Goal: Information Seeking & Learning: Check status

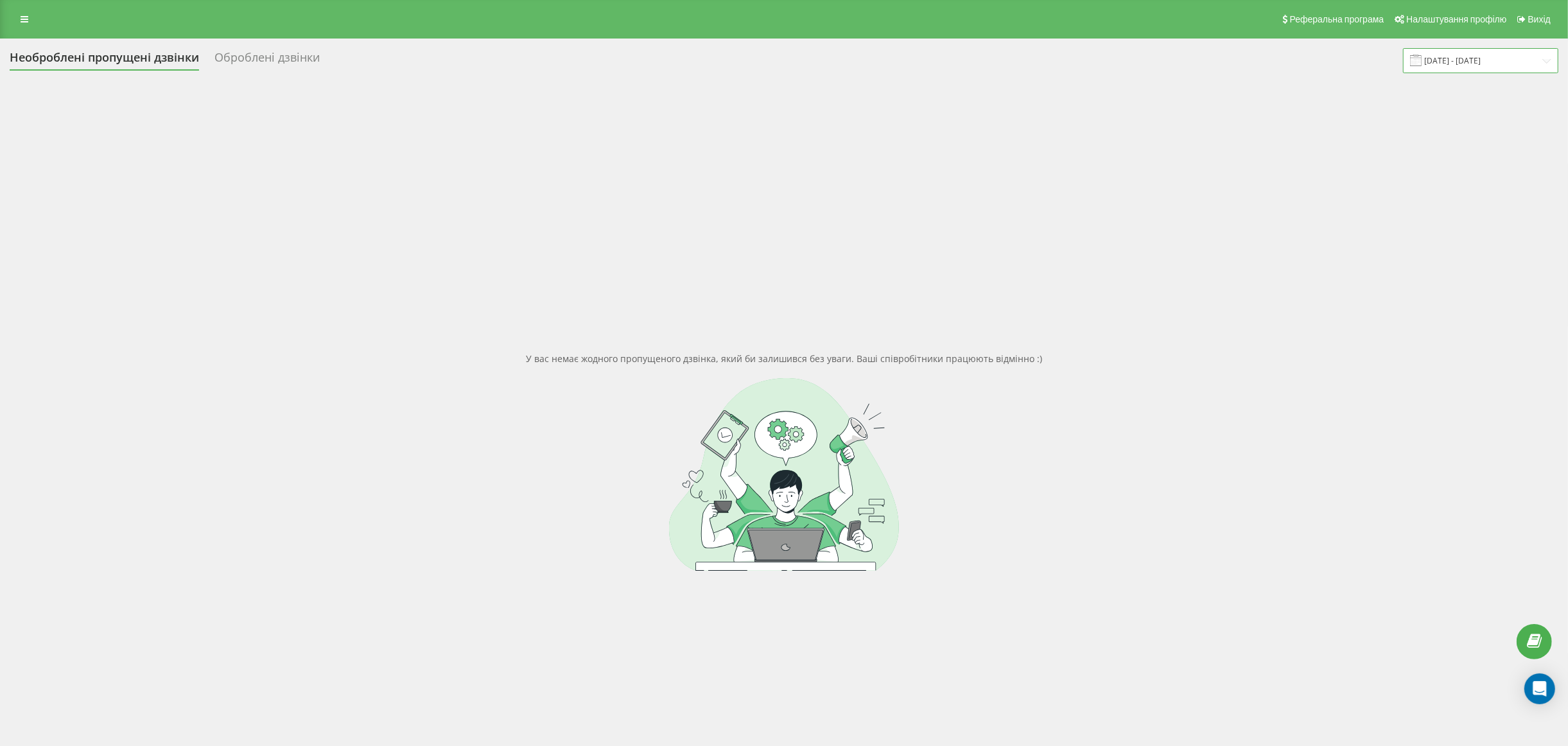
click at [1486, 65] on input "22.05.2025 - 23.05.2025" at bounding box center [1480, 60] width 155 height 25
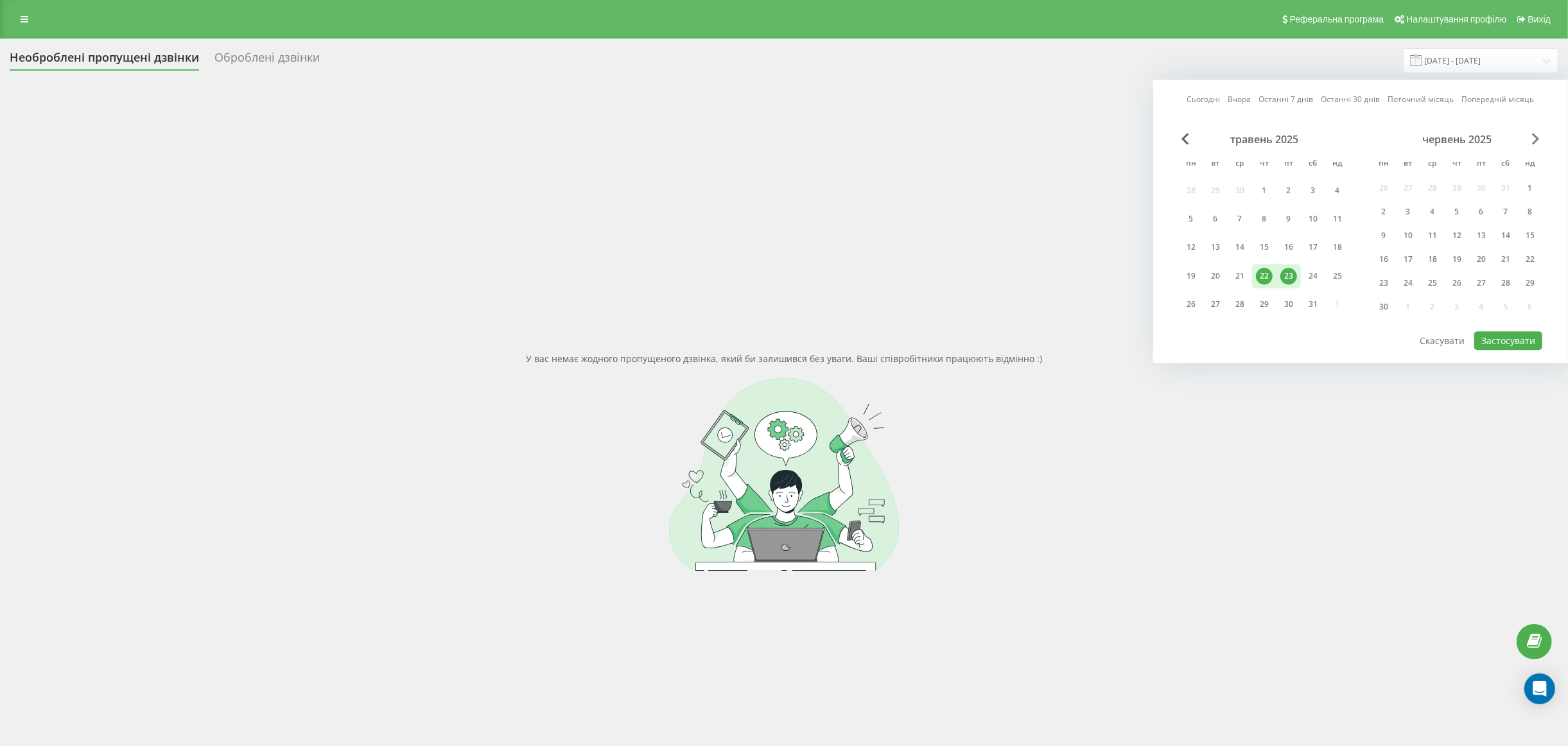
click at [1536, 138] on span "Next Month" at bounding box center [1537, 138] width 8 height 11
click at [1536, 140] on span "Next Month" at bounding box center [1537, 138] width 8 height 11
click at [1193, 258] on div "22" at bounding box center [1191, 259] width 17 height 17
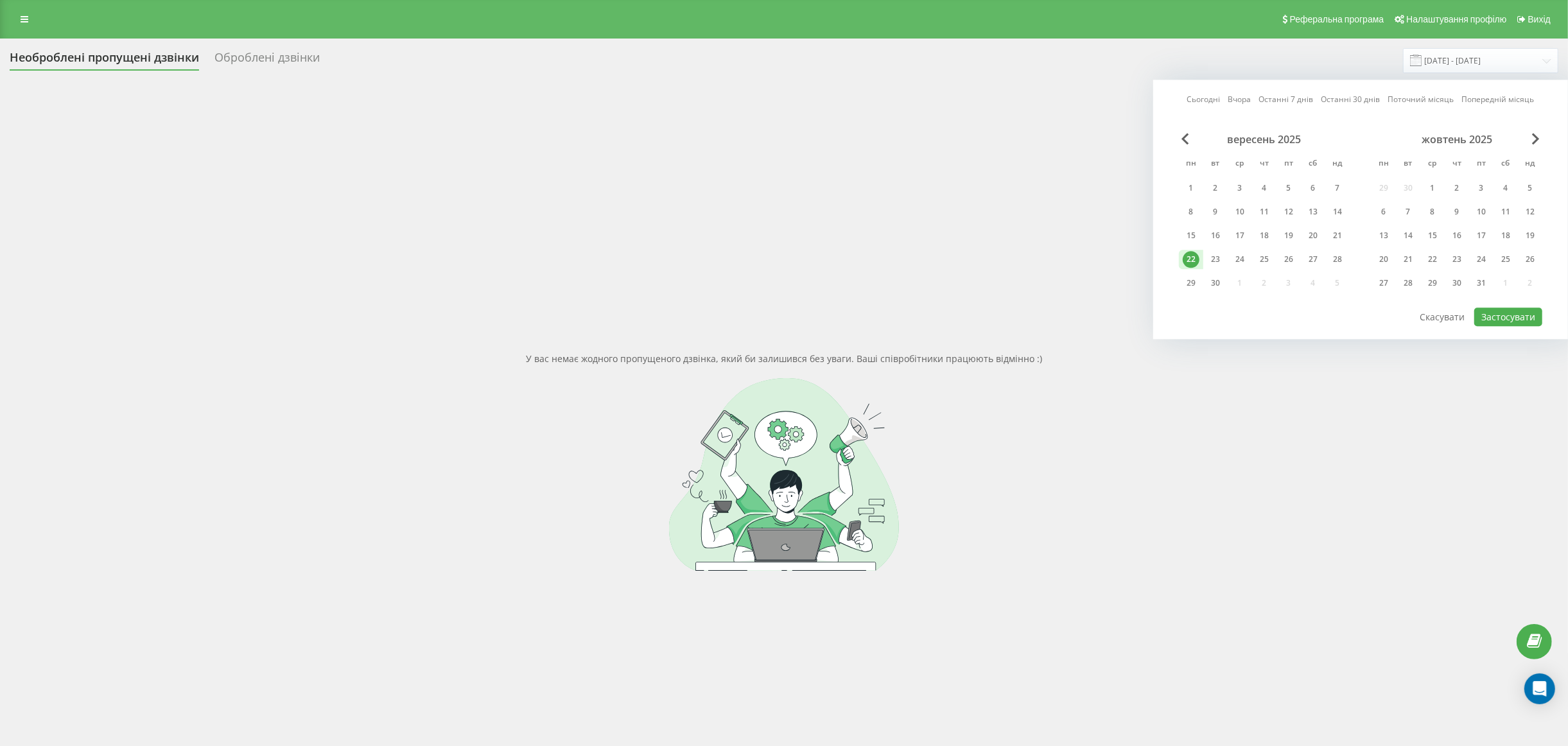
click at [1193, 258] on div "22" at bounding box center [1191, 259] width 17 height 17
click at [1504, 312] on button "Застосувати" at bounding box center [1508, 316] width 68 height 19
type input "[DATE] - [DATE]"
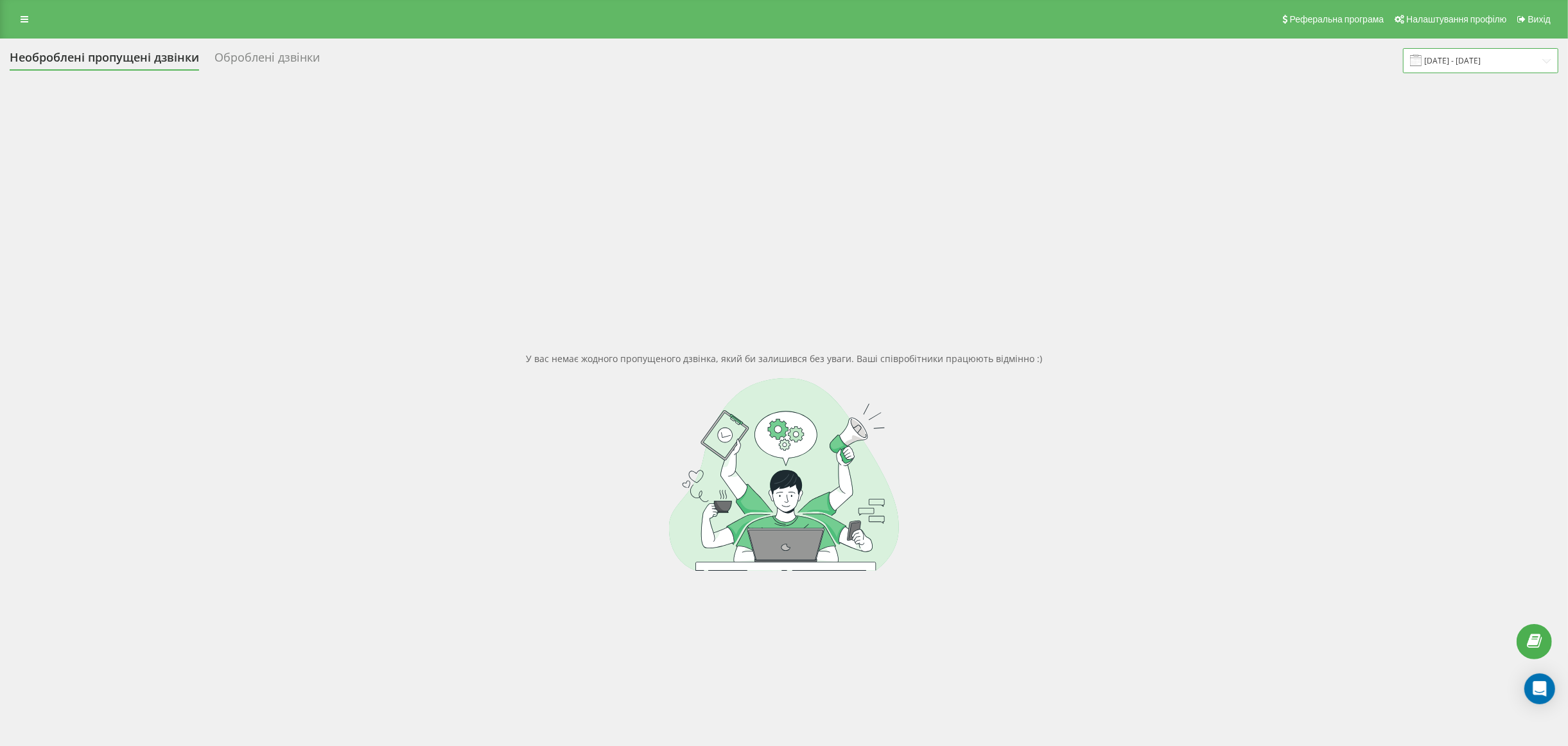
click at [1451, 63] on input "[DATE] - [DATE]" at bounding box center [1480, 60] width 155 height 25
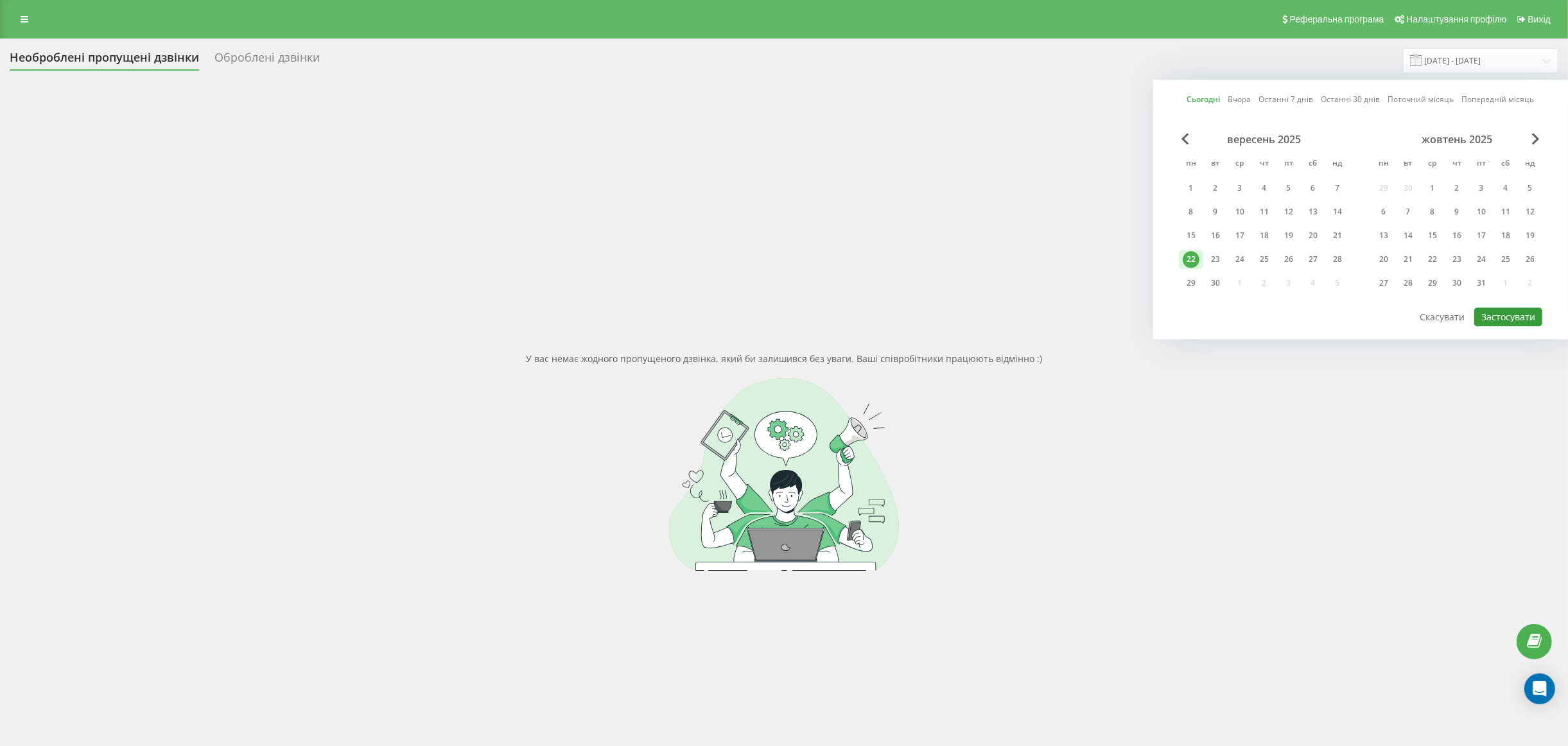
click at [1513, 321] on button "Застосувати" at bounding box center [1508, 316] width 68 height 19
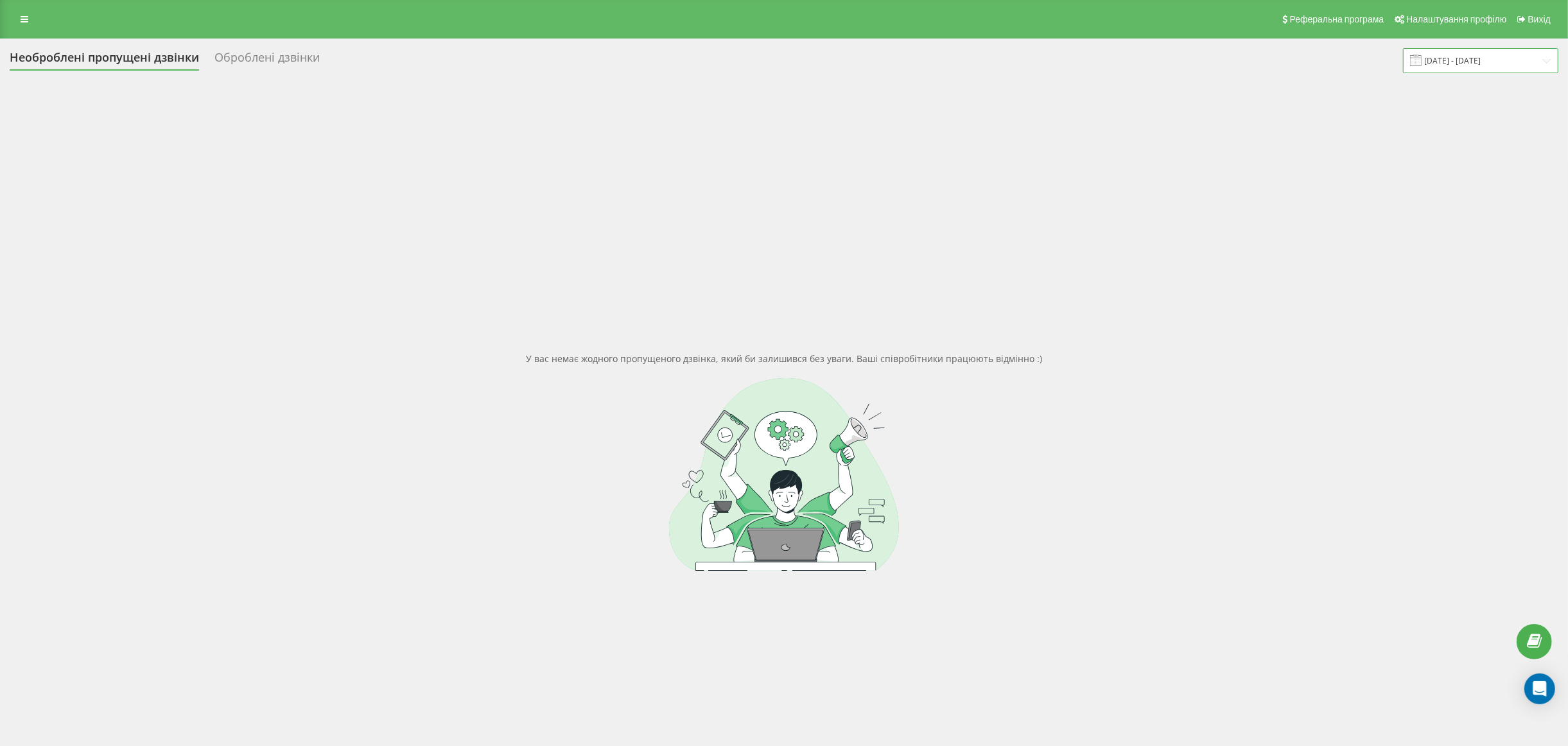
click at [1488, 59] on input "[DATE] - [DATE]" at bounding box center [1480, 60] width 155 height 25
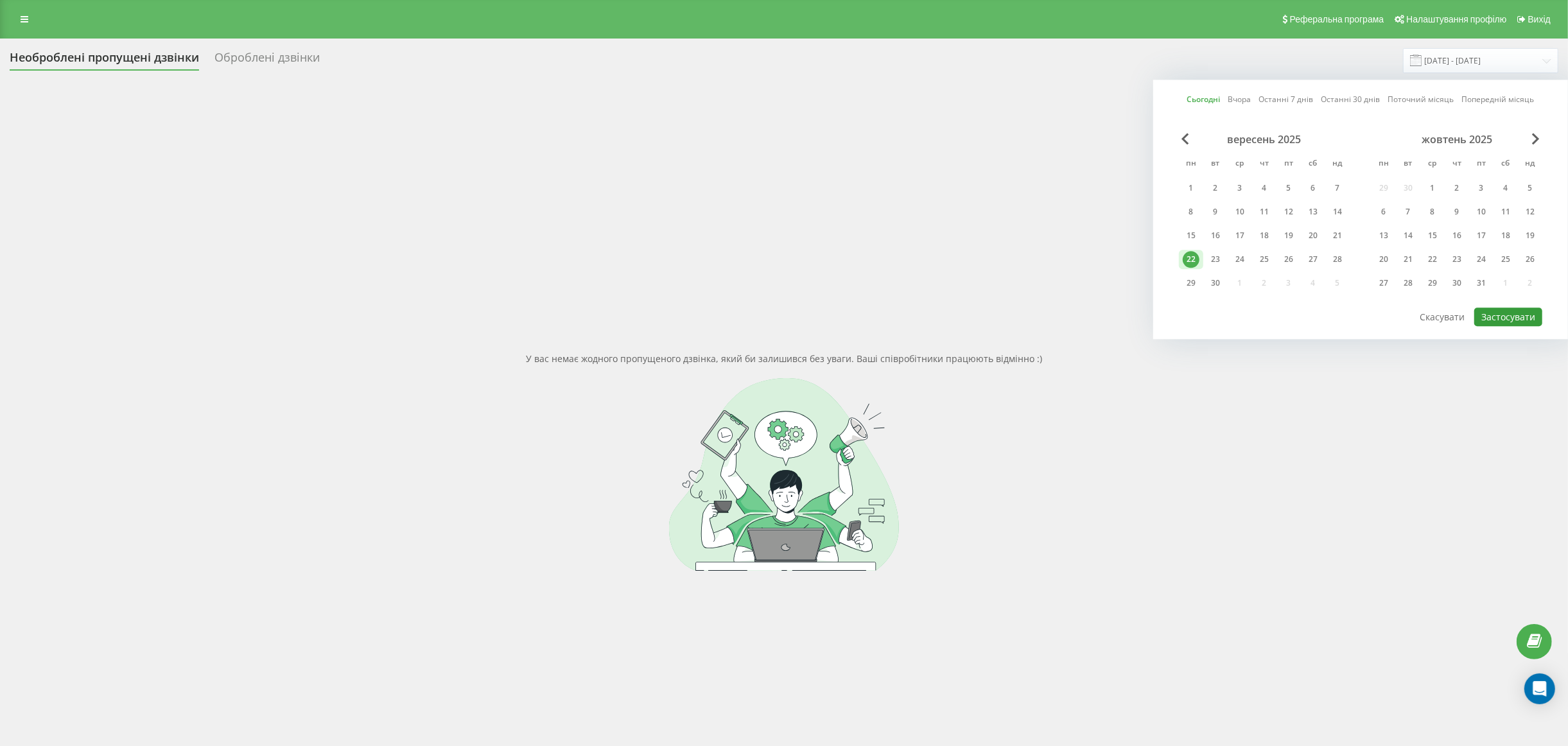
click at [1510, 312] on button "Застосувати" at bounding box center [1508, 316] width 68 height 19
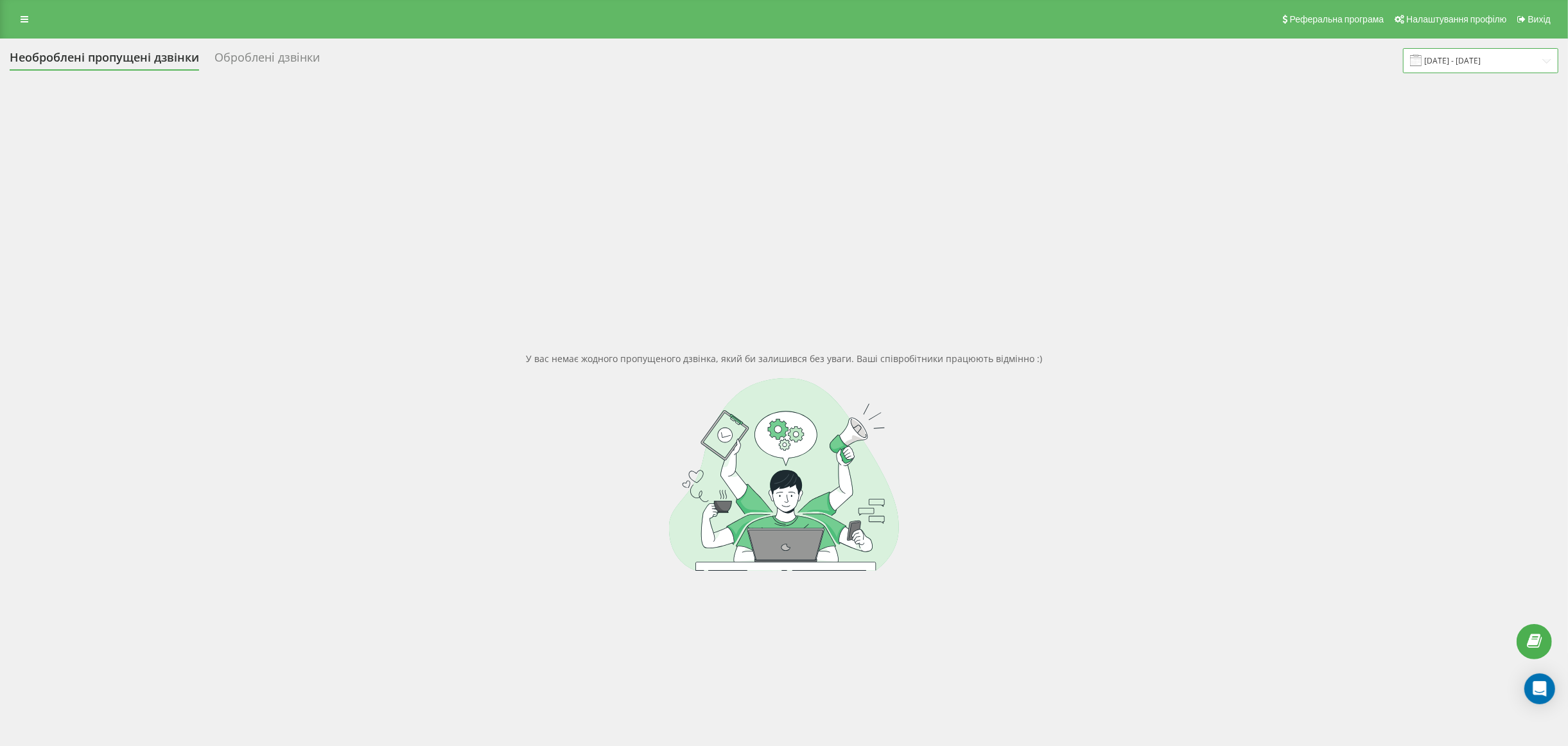
click at [1489, 56] on input "[DATE] - [DATE]" at bounding box center [1480, 60] width 155 height 25
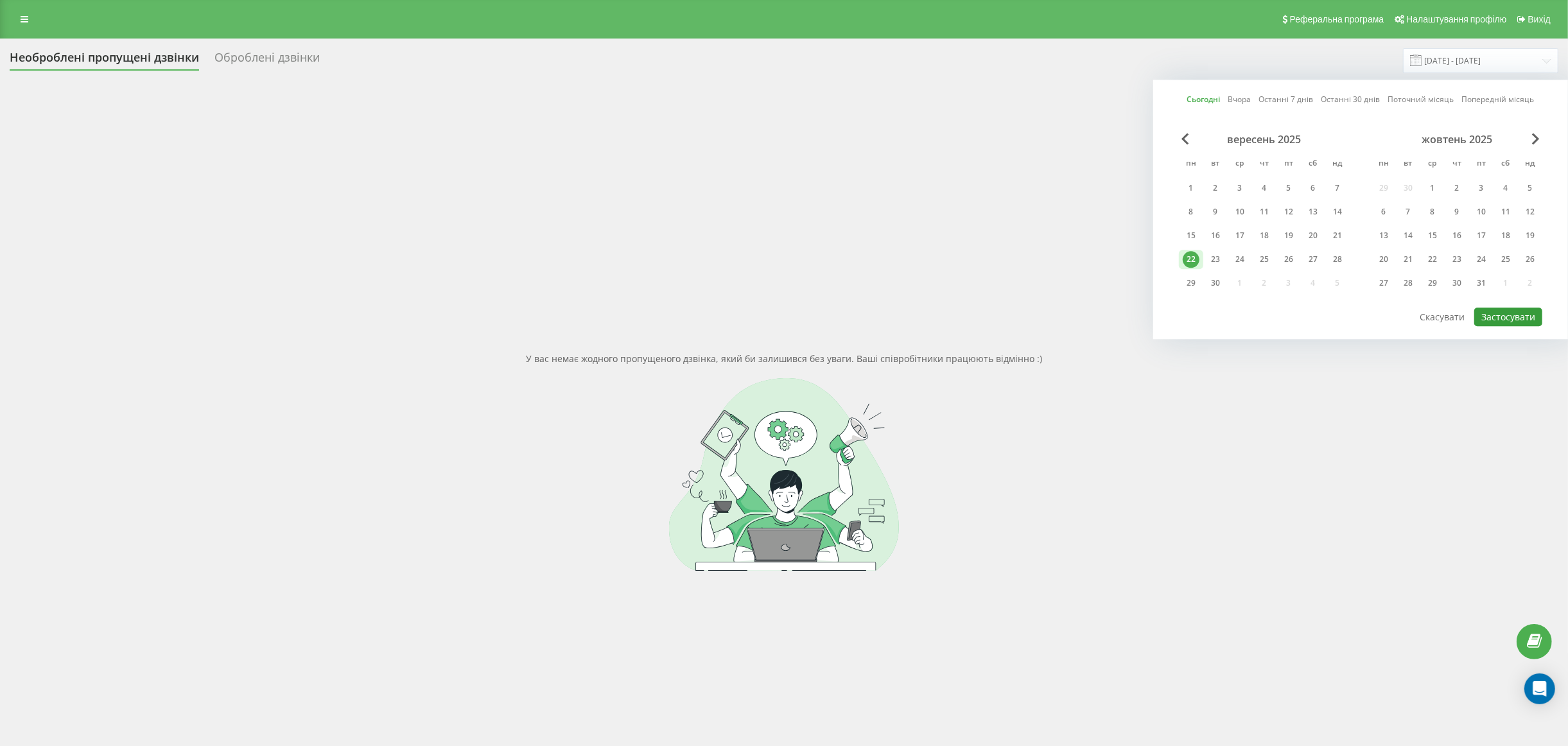
click at [1511, 318] on button "Застосувати" at bounding box center [1508, 316] width 68 height 19
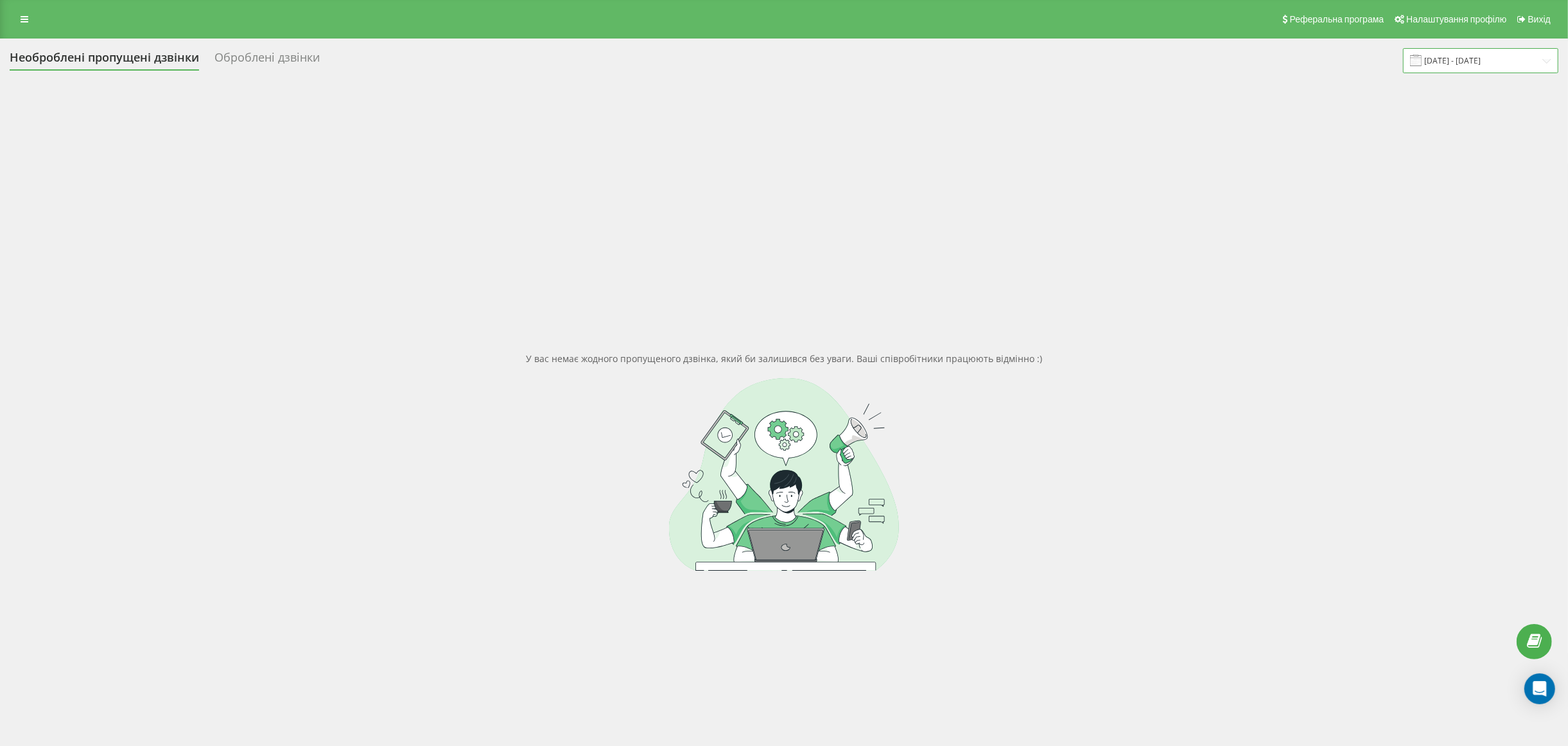
click at [1463, 67] on input "22.09.2025 - 22.09.2025" at bounding box center [1480, 60] width 155 height 25
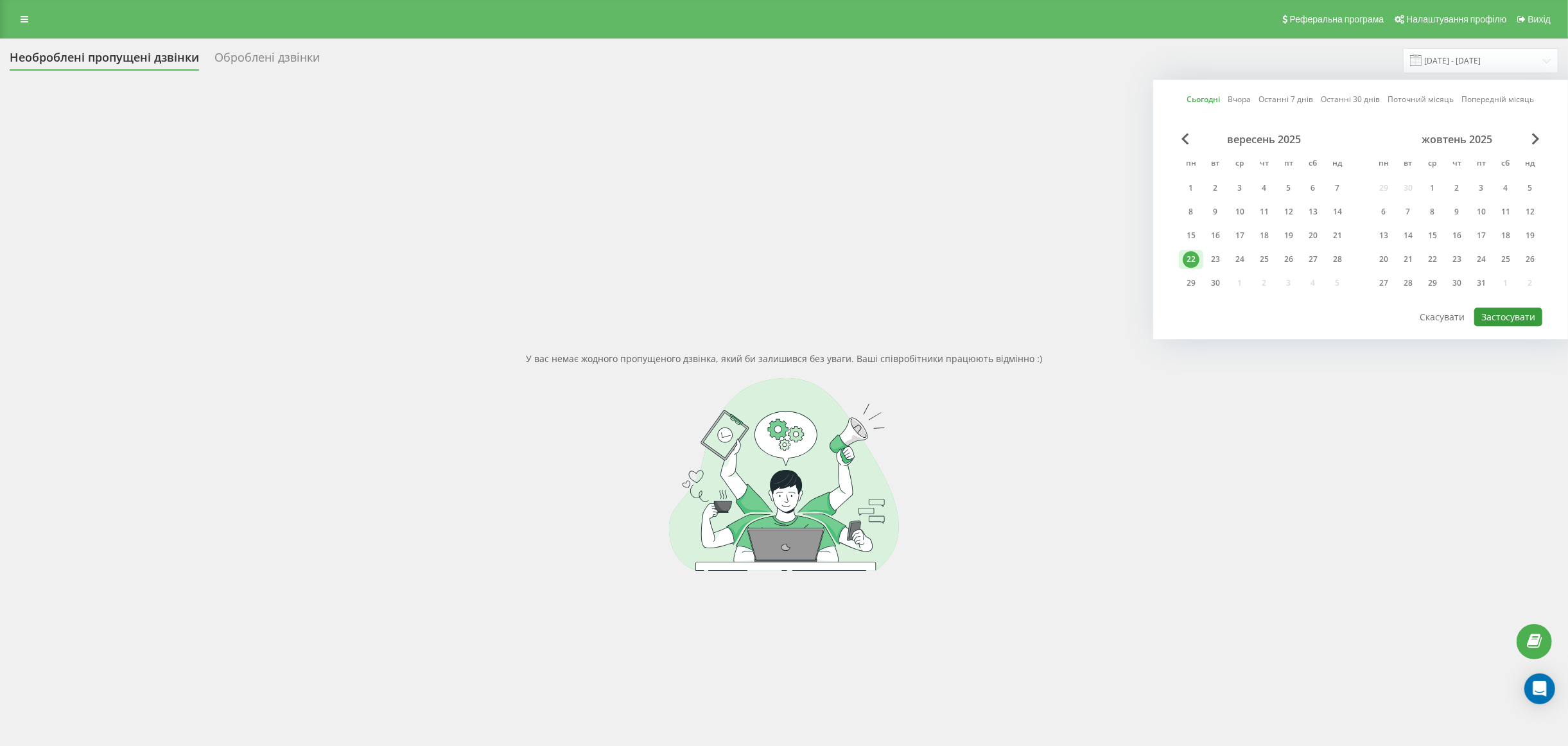
click at [1507, 316] on button "Застосувати" at bounding box center [1508, 316] width 68 height 19
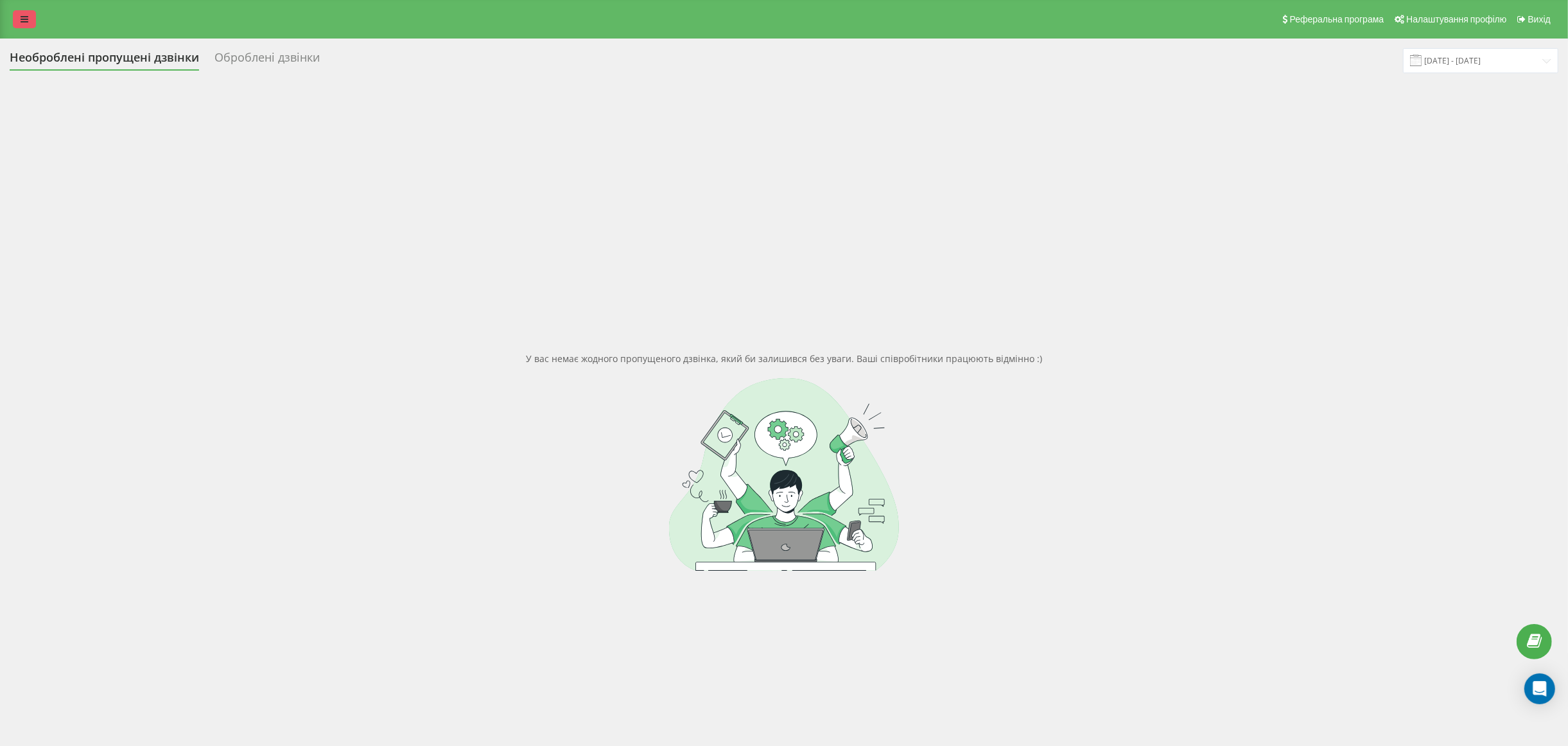
click at [21, 24] on icon at bounding box center [25, 19] width 8 height 9
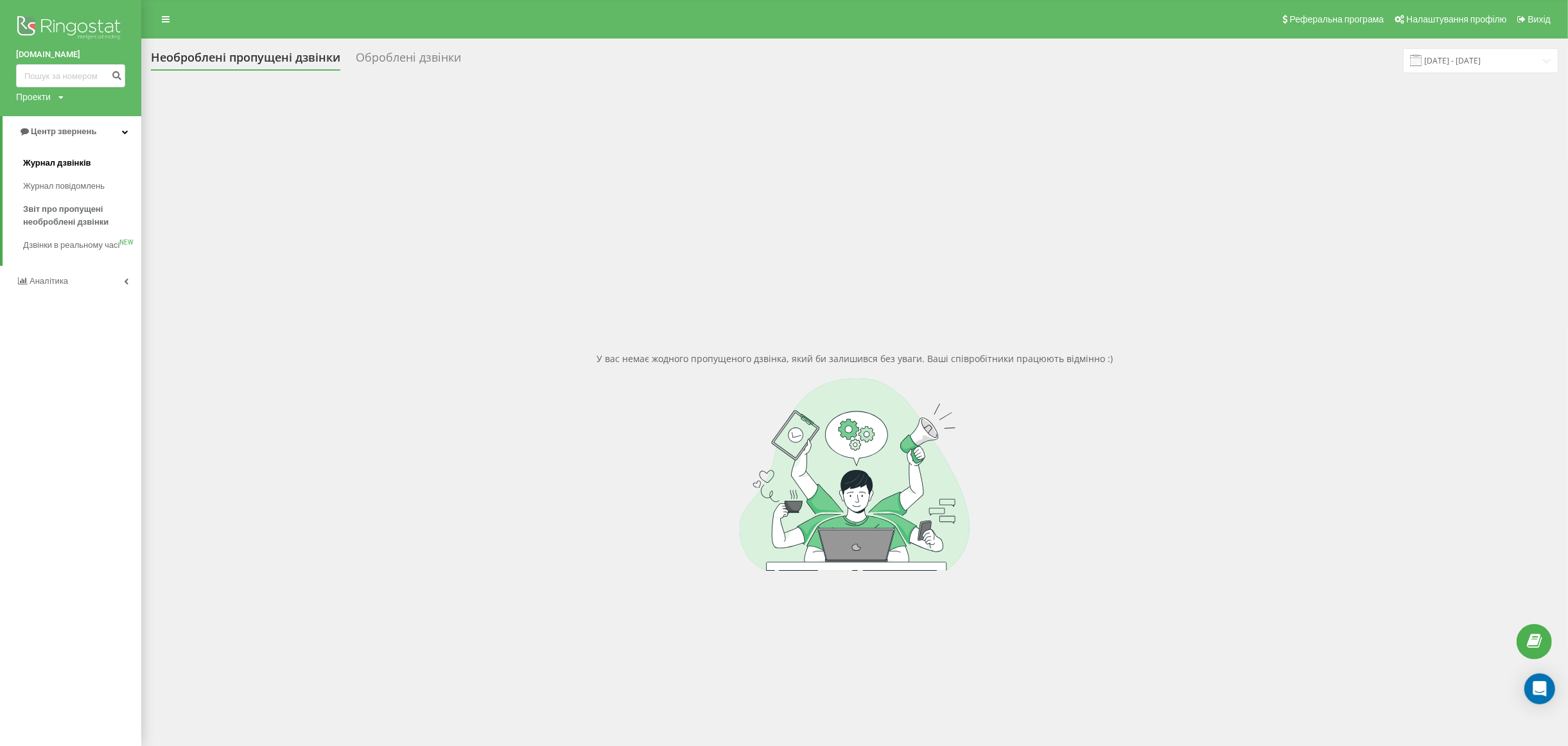
click at [64, 160] on span "Журнал дзвінків" at bounding box center [57, 163] width 68 height 13
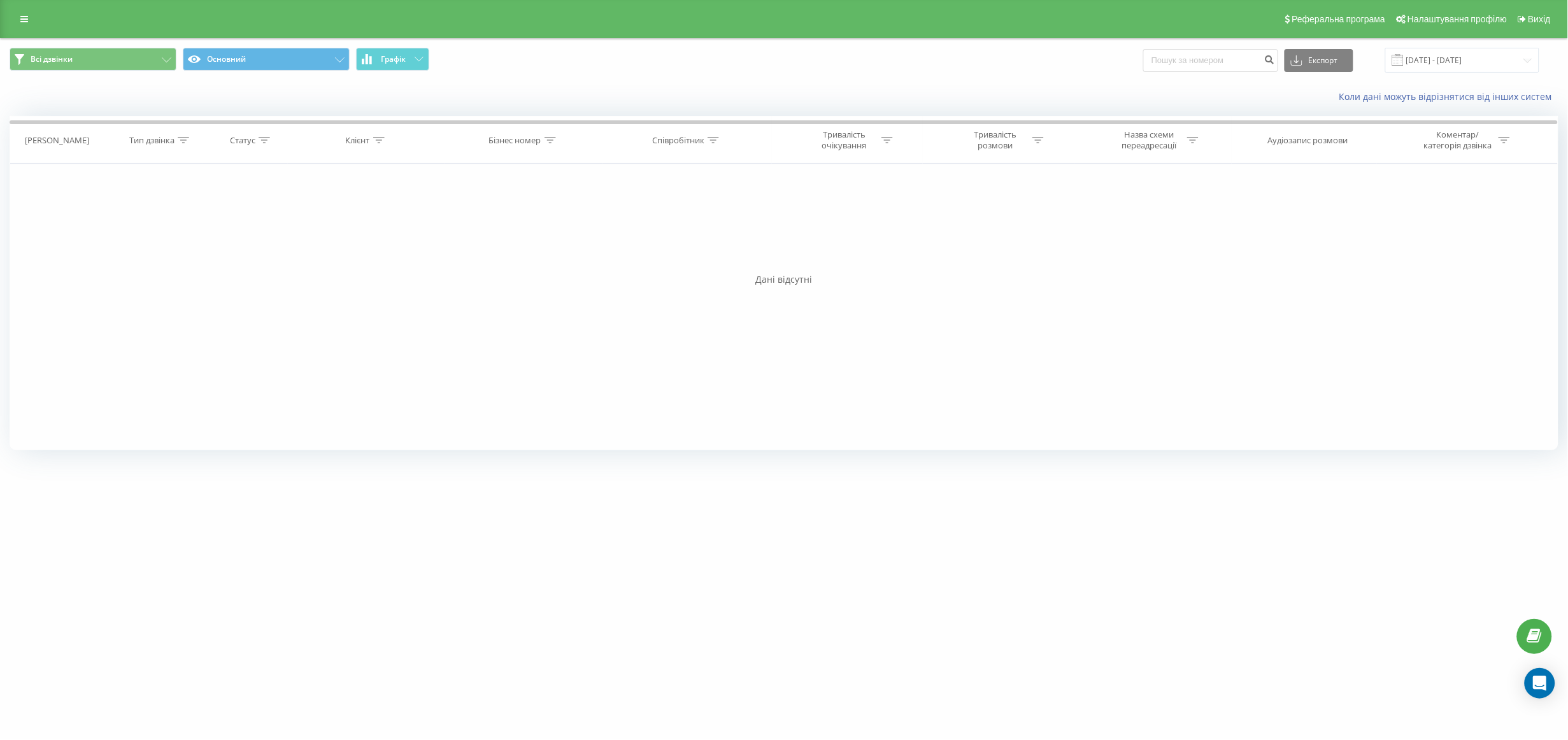
click at [801, 281] on div "Дані відсутні" at bounding box center [784, 279] width 1549 height 13
click at [17, 13] on link at bounding box center [24, 19] width 23 height 18
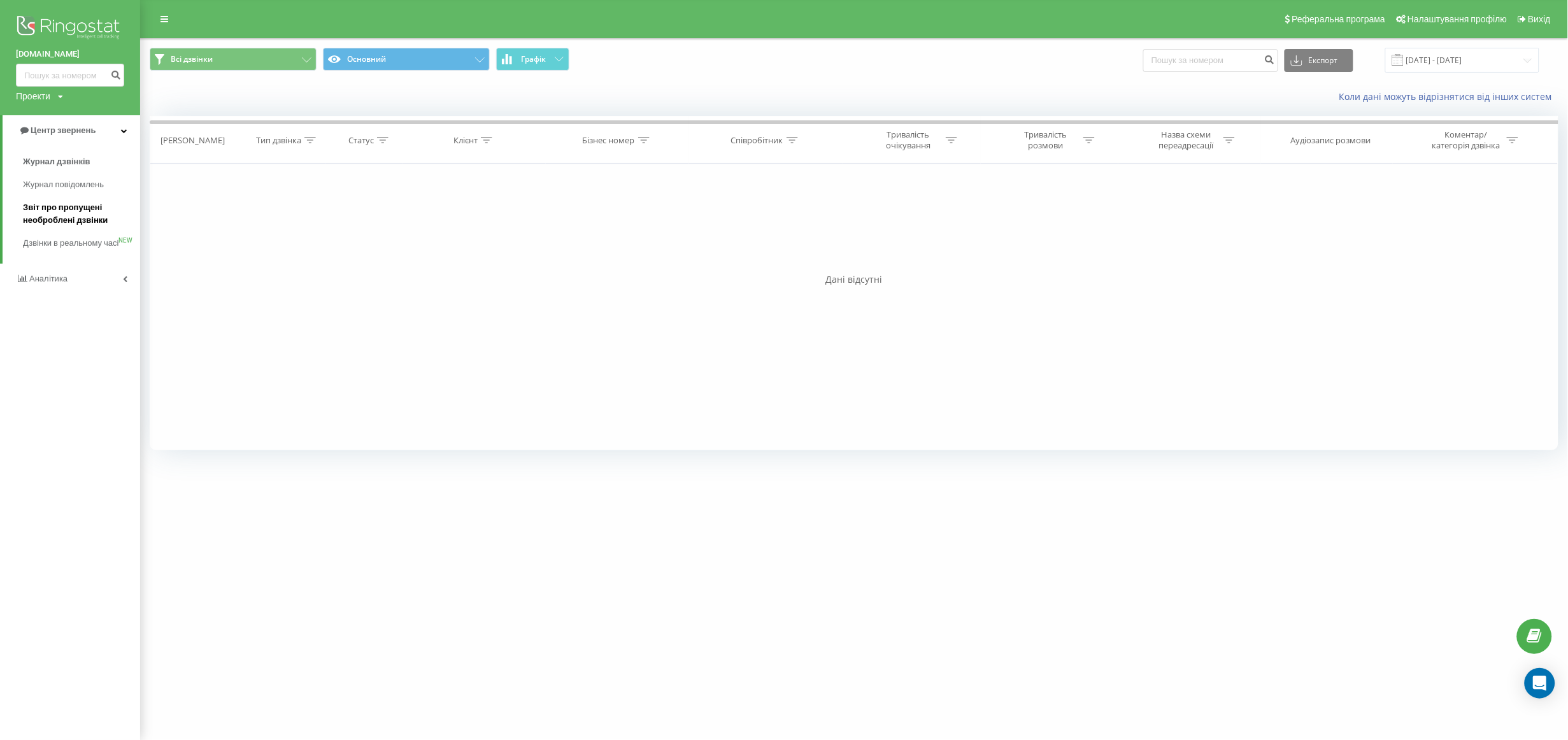
click at [51, 215] on span "Звіт про пропущені необроблені дзвінки" at bounding box center [78, 214] width 111 height 26
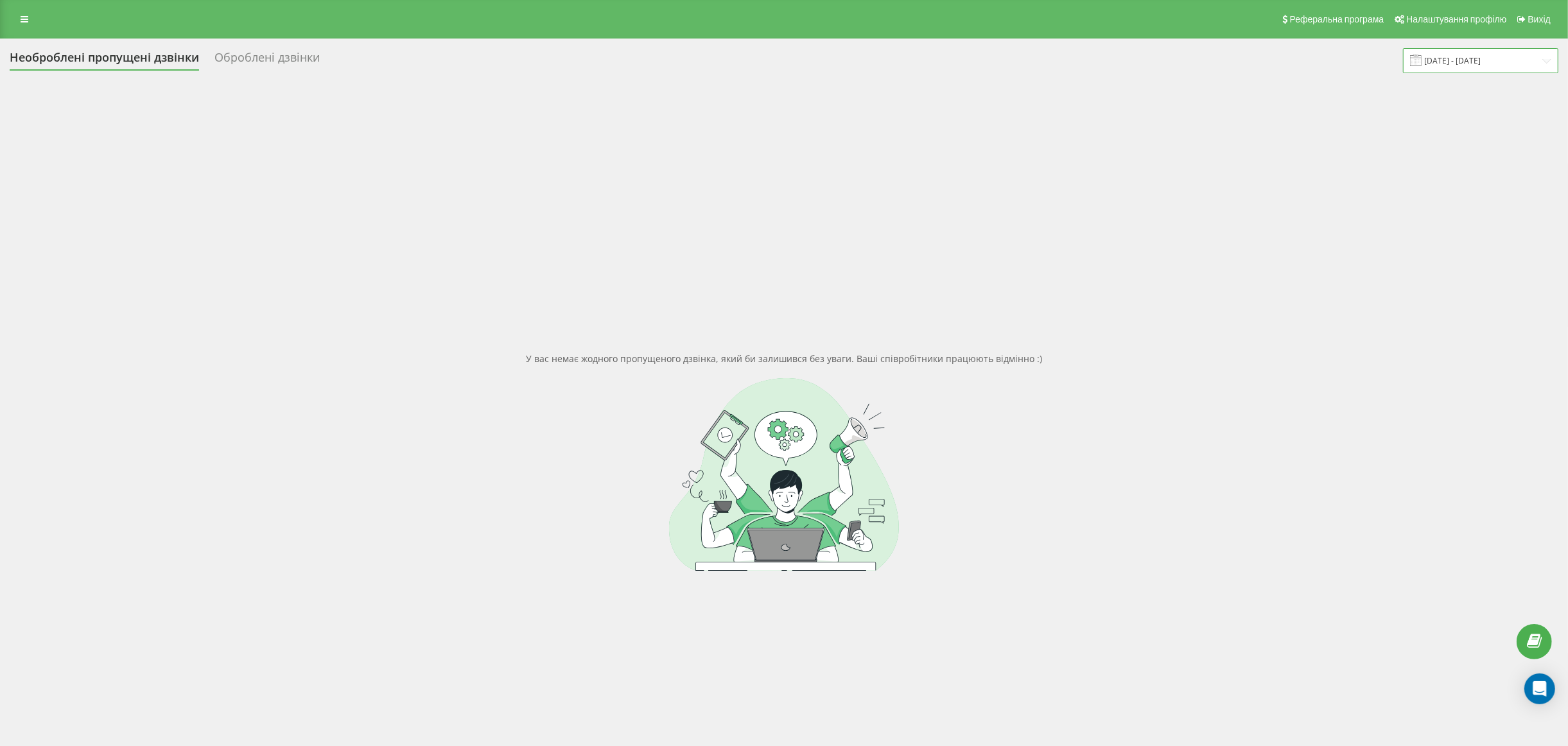
click at [1467, 62] on input "[DATE] - [DATE]" at bounding box center [1480, 60] width 155 height 25
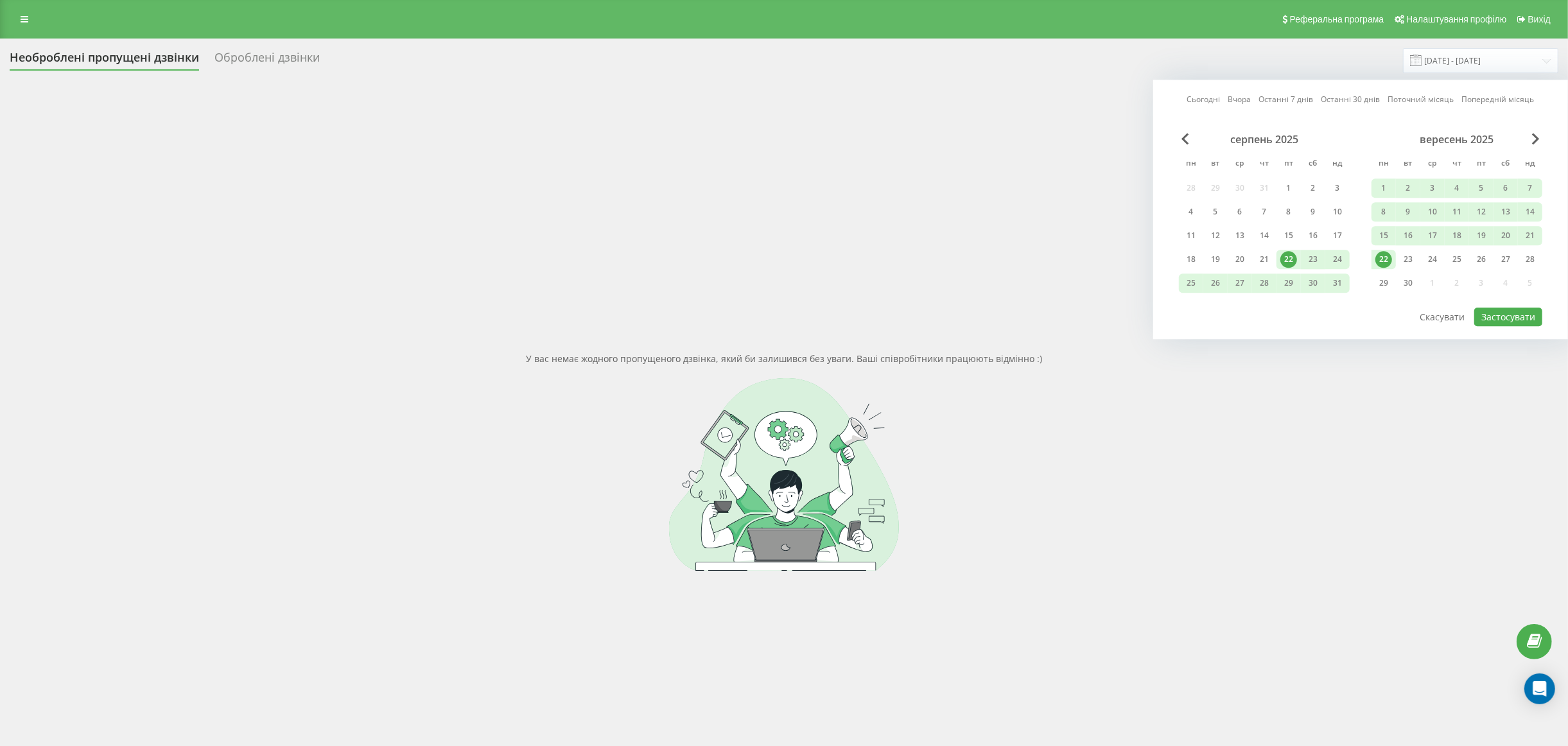
click at [1386, 262] on div "22" at bounding box center [1384, 259] width 17 height 17
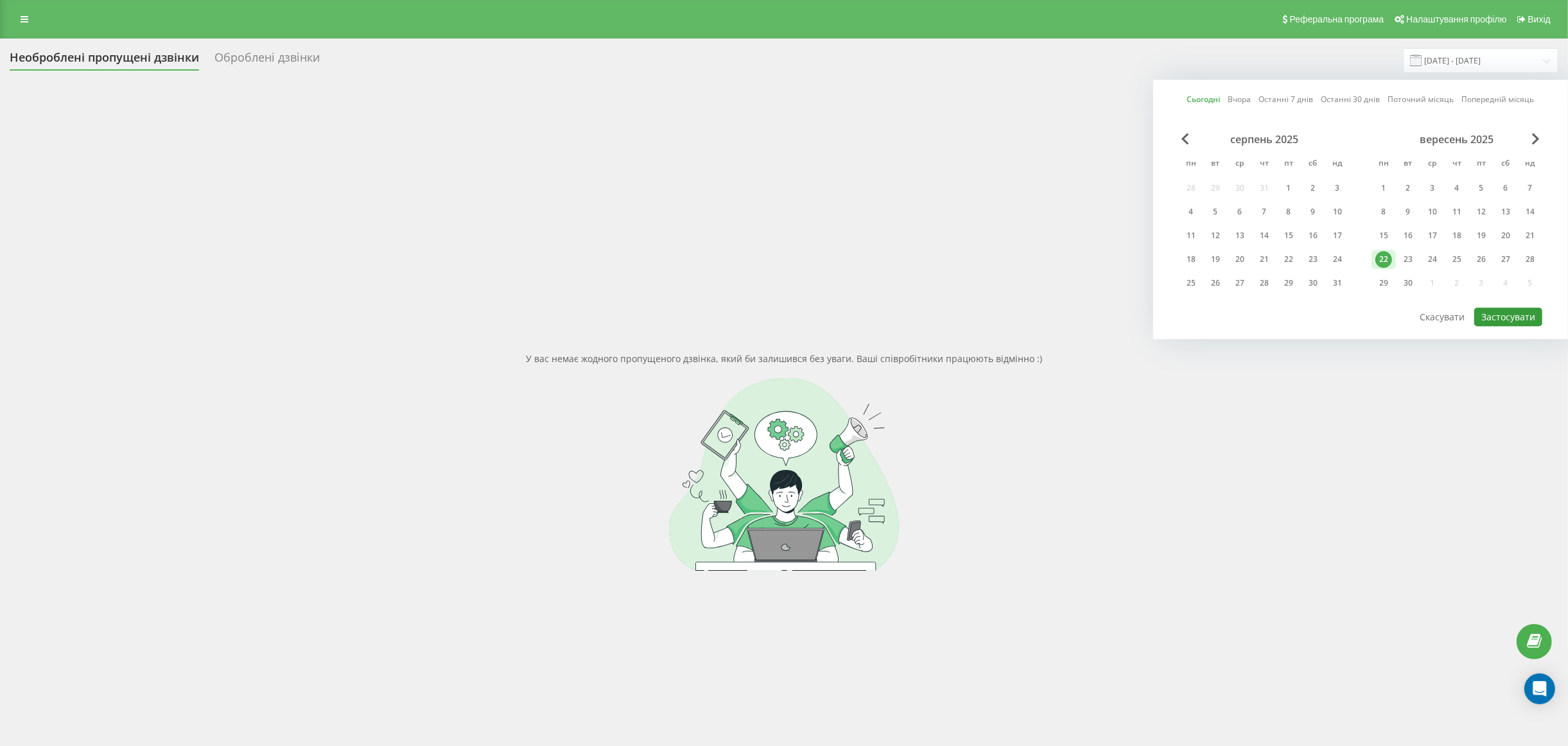
click at [1488, 318] on button "Застосувати" at bounding box center [1508, 316] width 68 height 19
type input "22.09.2025 - 22.09.2025"
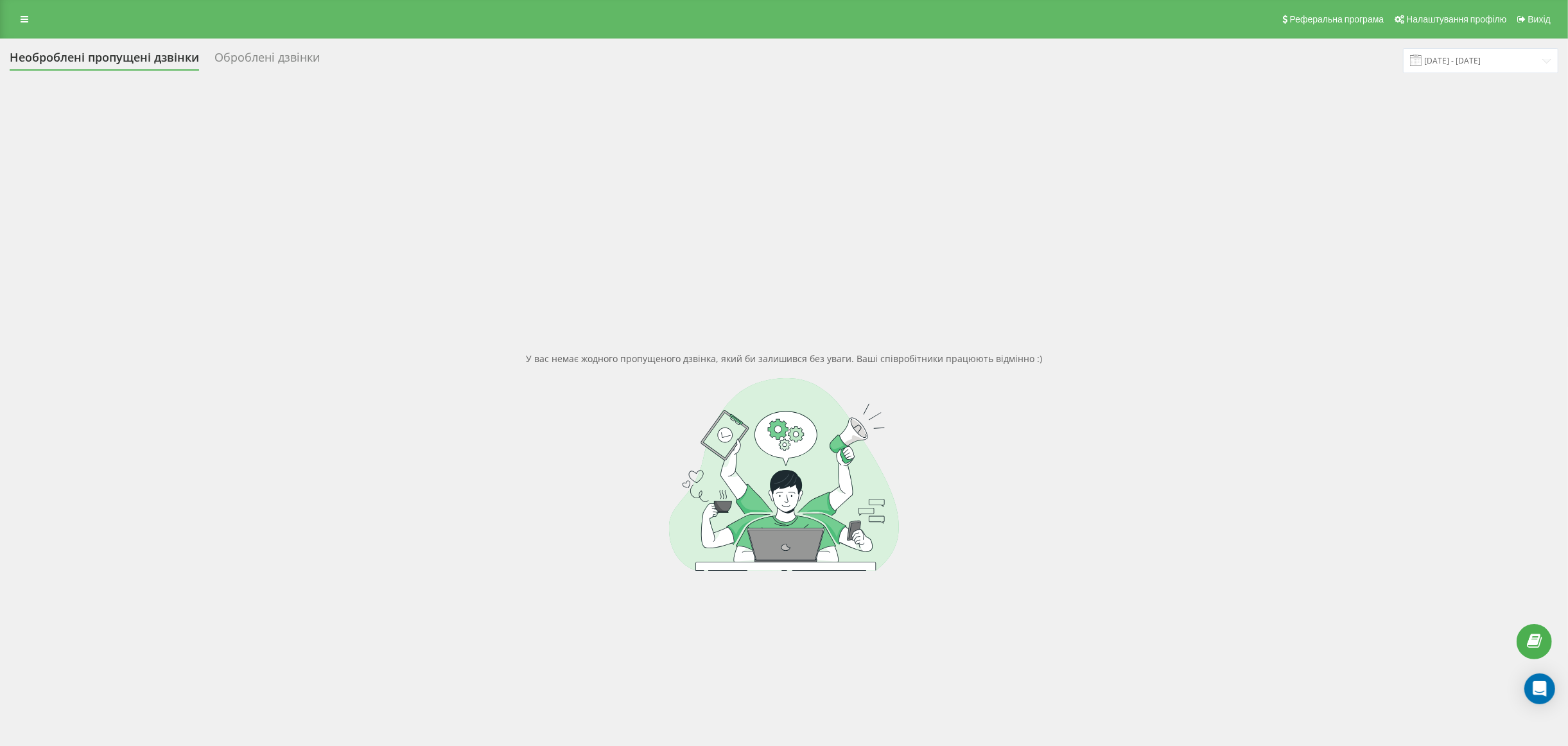
click at [261, 56] on div "Оброблені дзвінки" at bounding box center [266, 60] width 105 height 20
click at [132, 59] on div "Необроблені пропущені дзвінки" at bounding box center [101, 60] width 183 height 20
click at [1516, 67] on input "[DATE] - [DATE]" at bounding box center [1480, 60] width 155 height 25
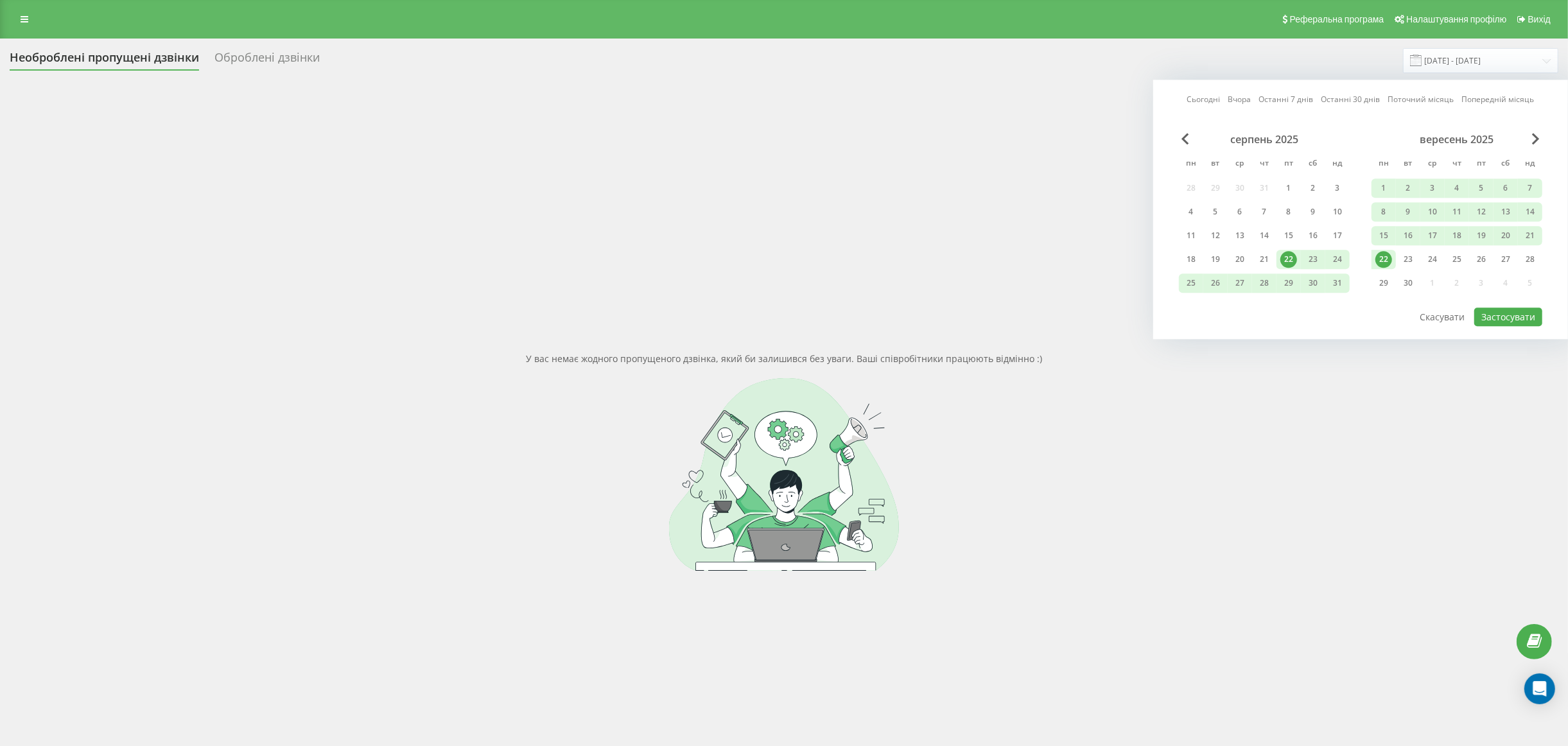
click at [1384, 252] on div "22" at bounding box center [1384, 259] width 17 height 17
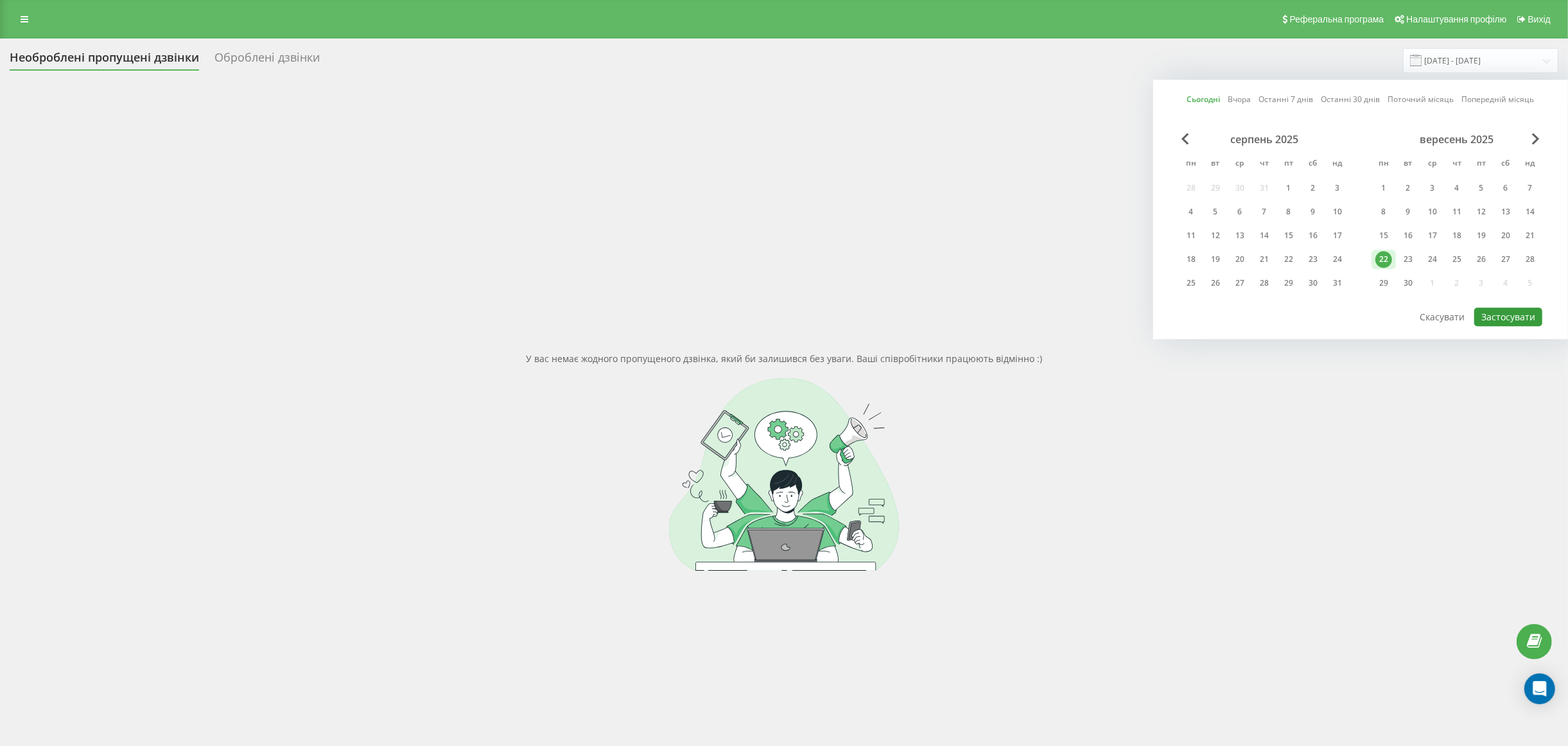
click at [1502, 314] on button "Застосувати" at bounding box center [1508, 316] width 68 height 19
type input "22.09.2025 - 22.09.2025"
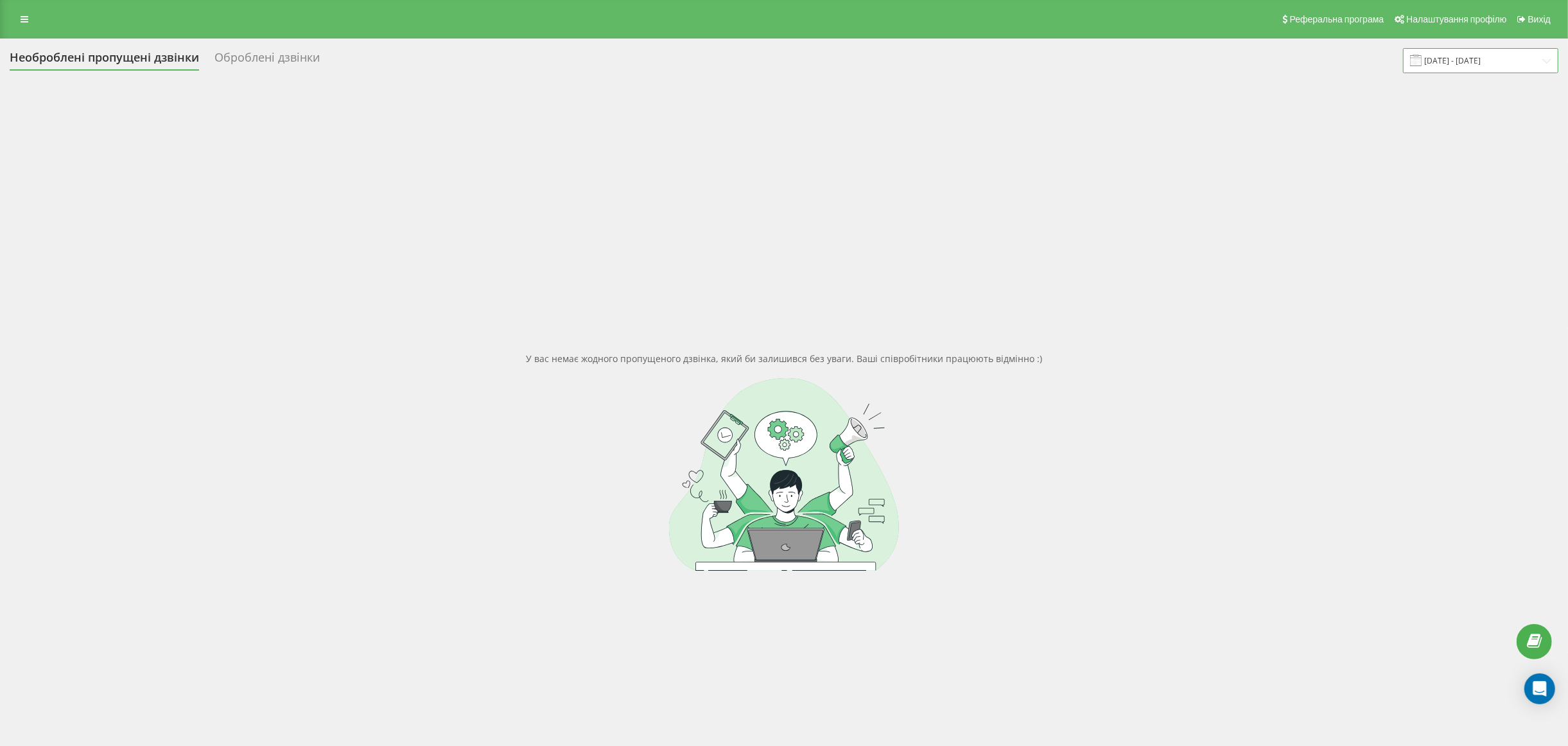
click at [1520, 52] on input "22.09.2025 - 22.09.2025" at bounding box center [1480, 60] width 155 height 25
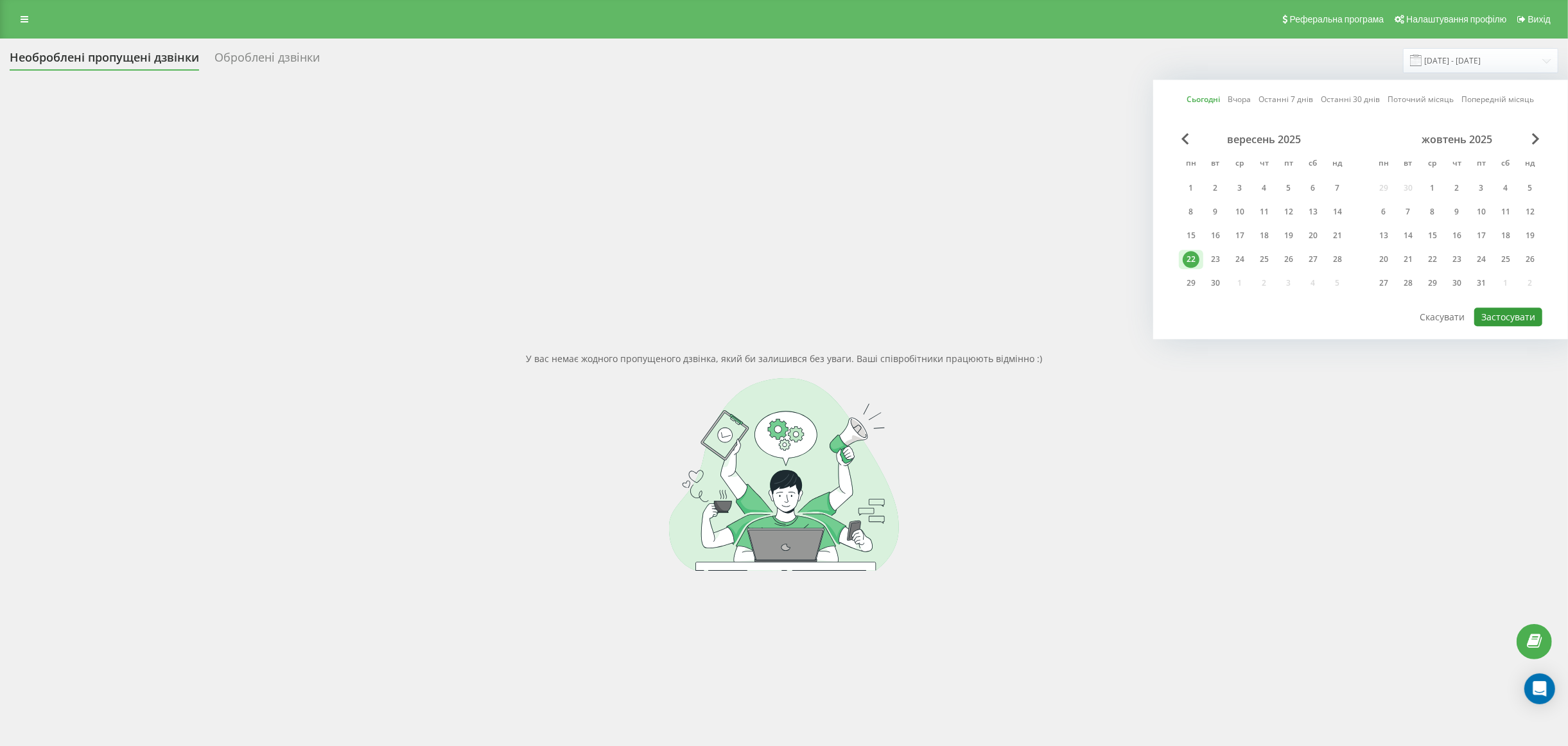
click at [1520, 310] on button "Застосувати" at bounding box center [1508, 316] width 68 height 19
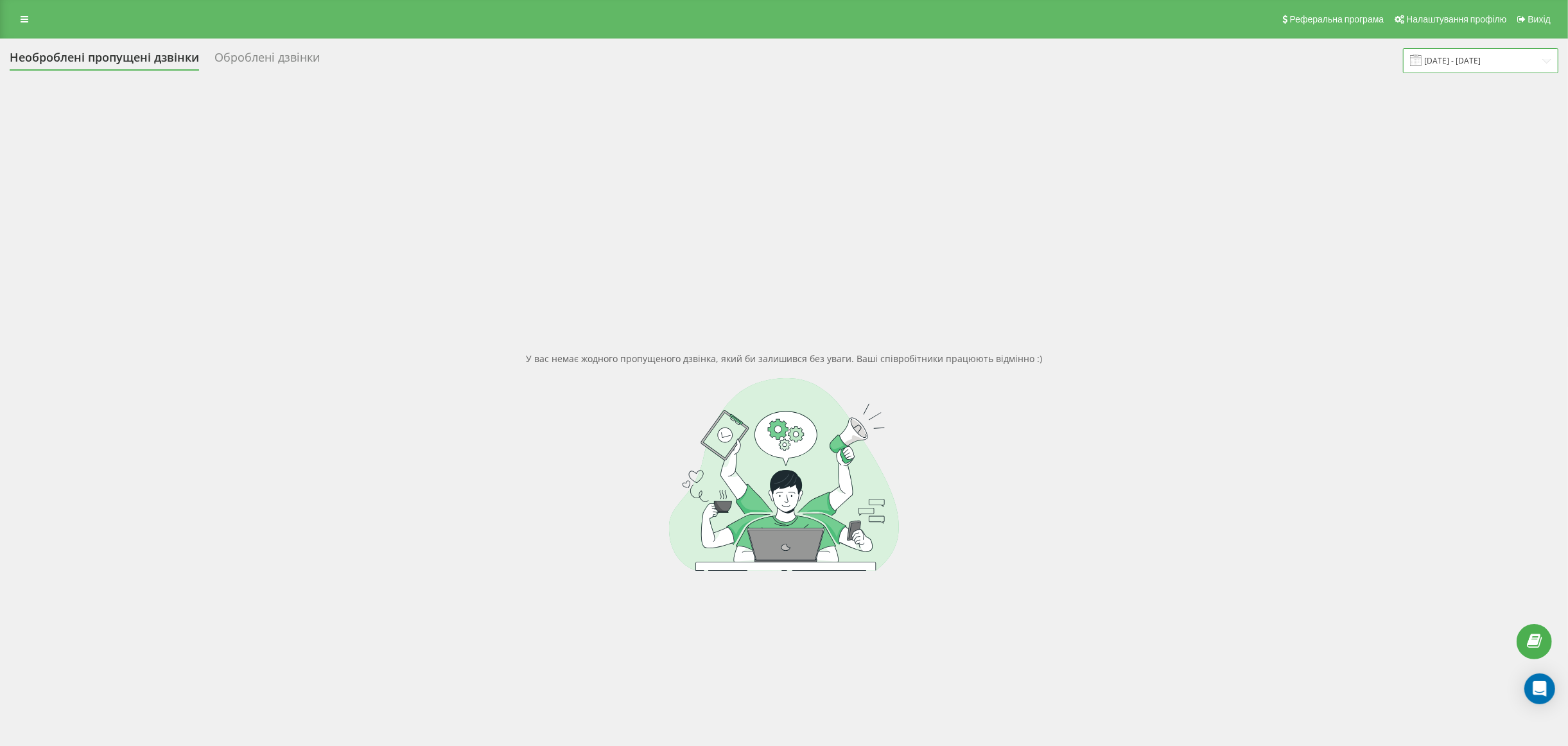
click at [1479, 56] on input "22.09.2025 - 22.09.2025" at bounding box center [1480, 60] width 155 height 25
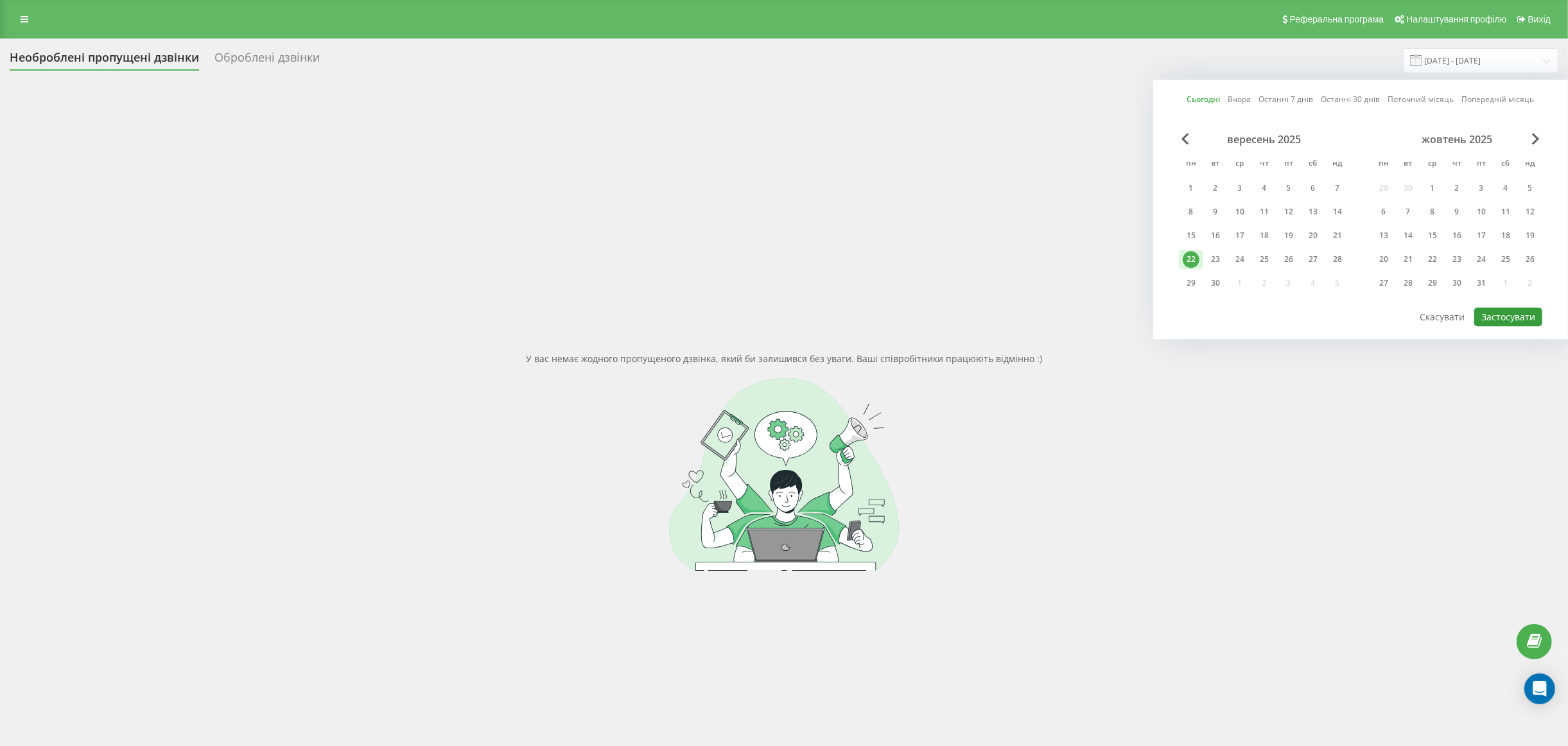
click at [1513, 318] on button "Застосувати" at bounding box center [1508, 316] width 68 height 19
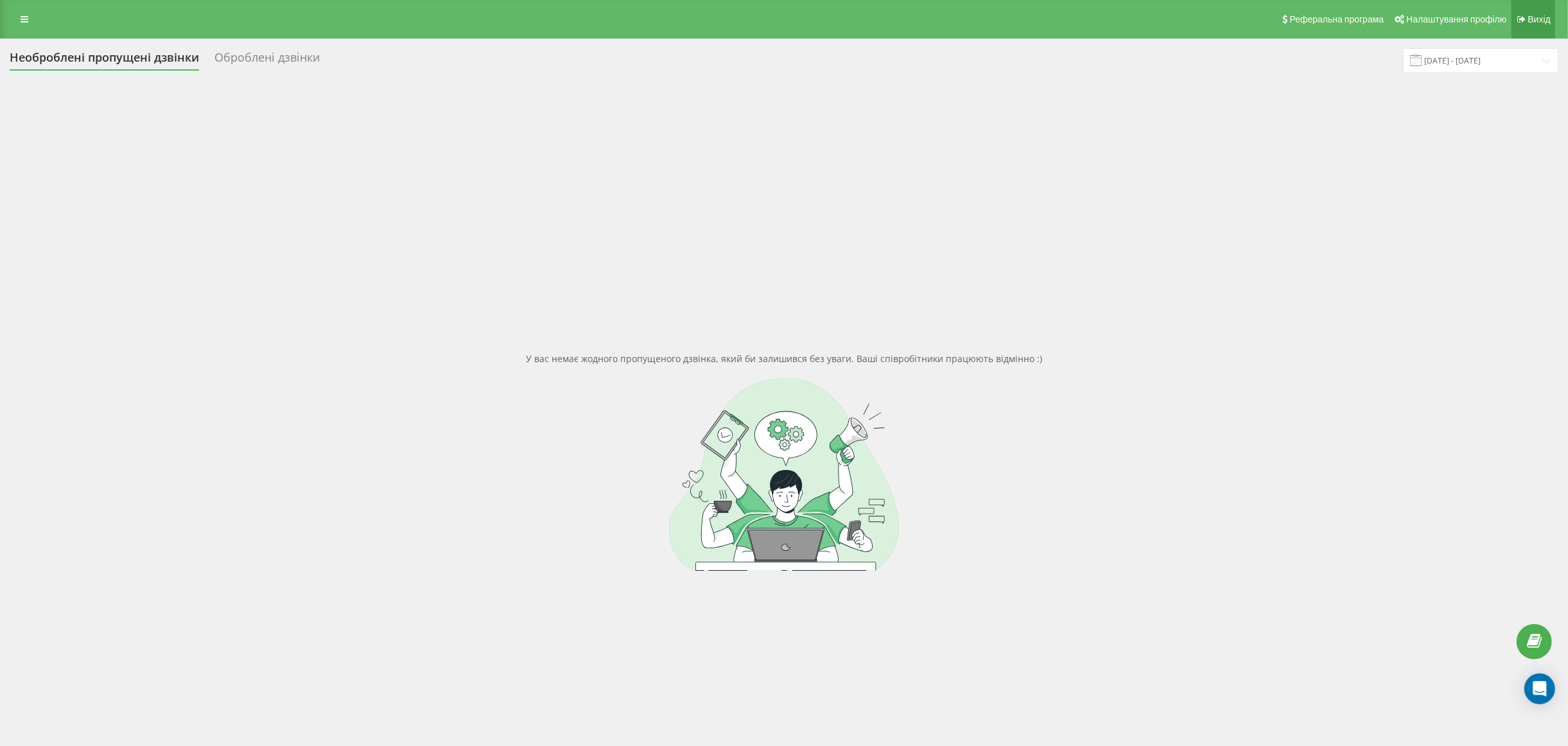
click at [1545, 11] on link "Вихід" at bounding box center [1533, 19] width 43 height 39
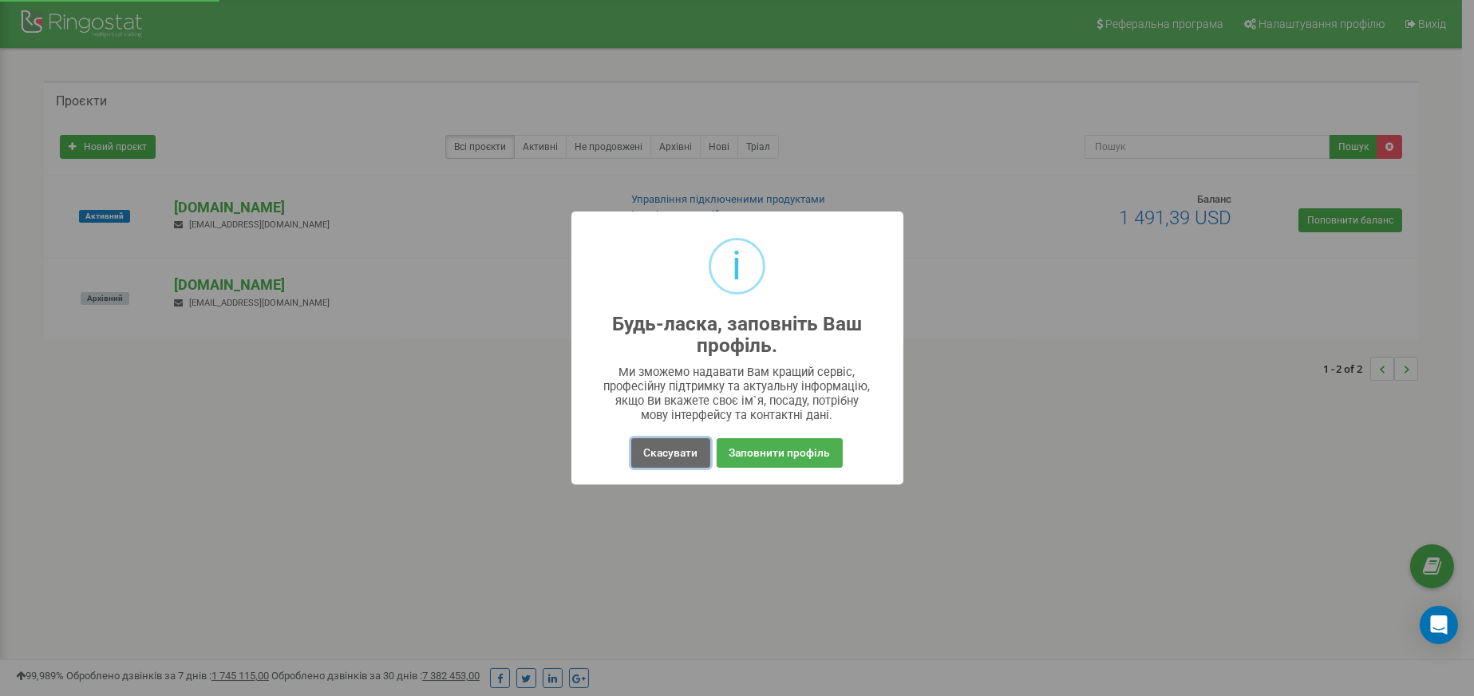
click at [657, 444] on button "Скасувати" at bounding box center [670, 453] width 78 height 30
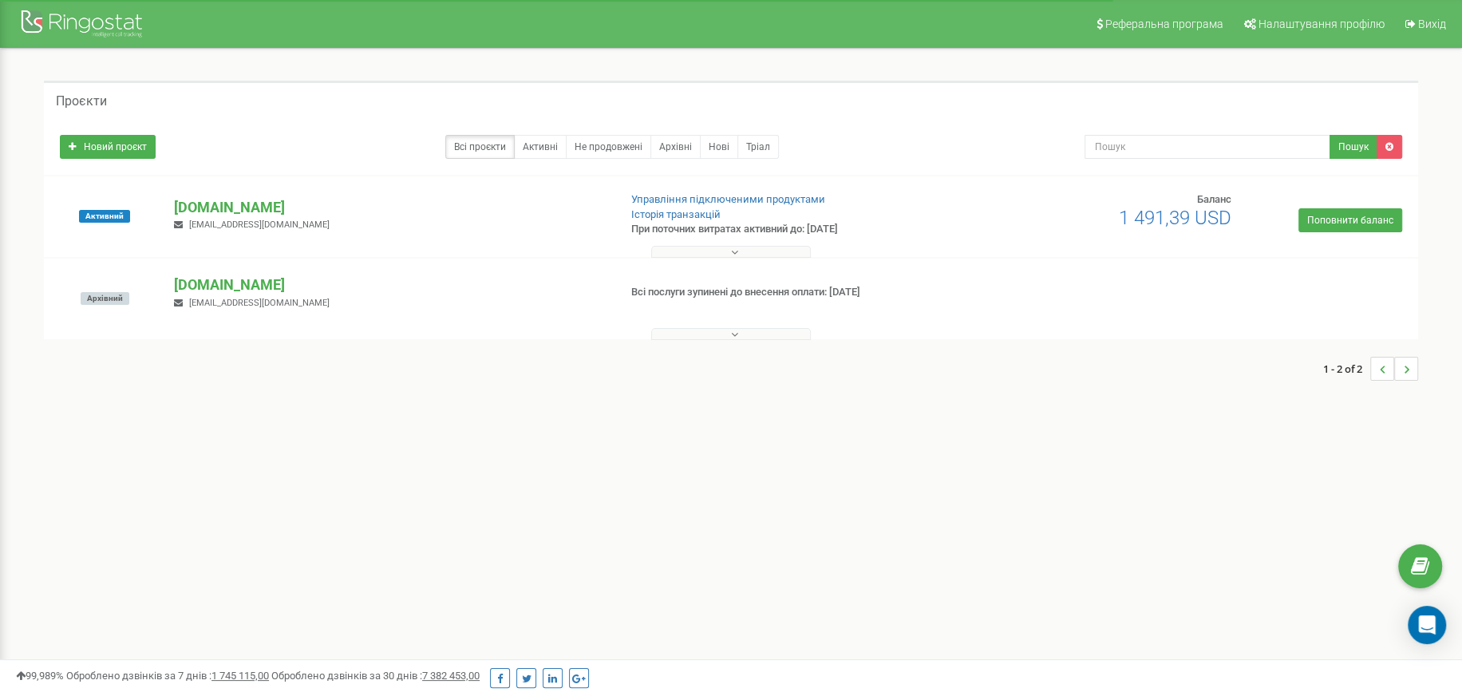
click at [681, 246] on button at bounding box center [731, 252] width 160 height 12
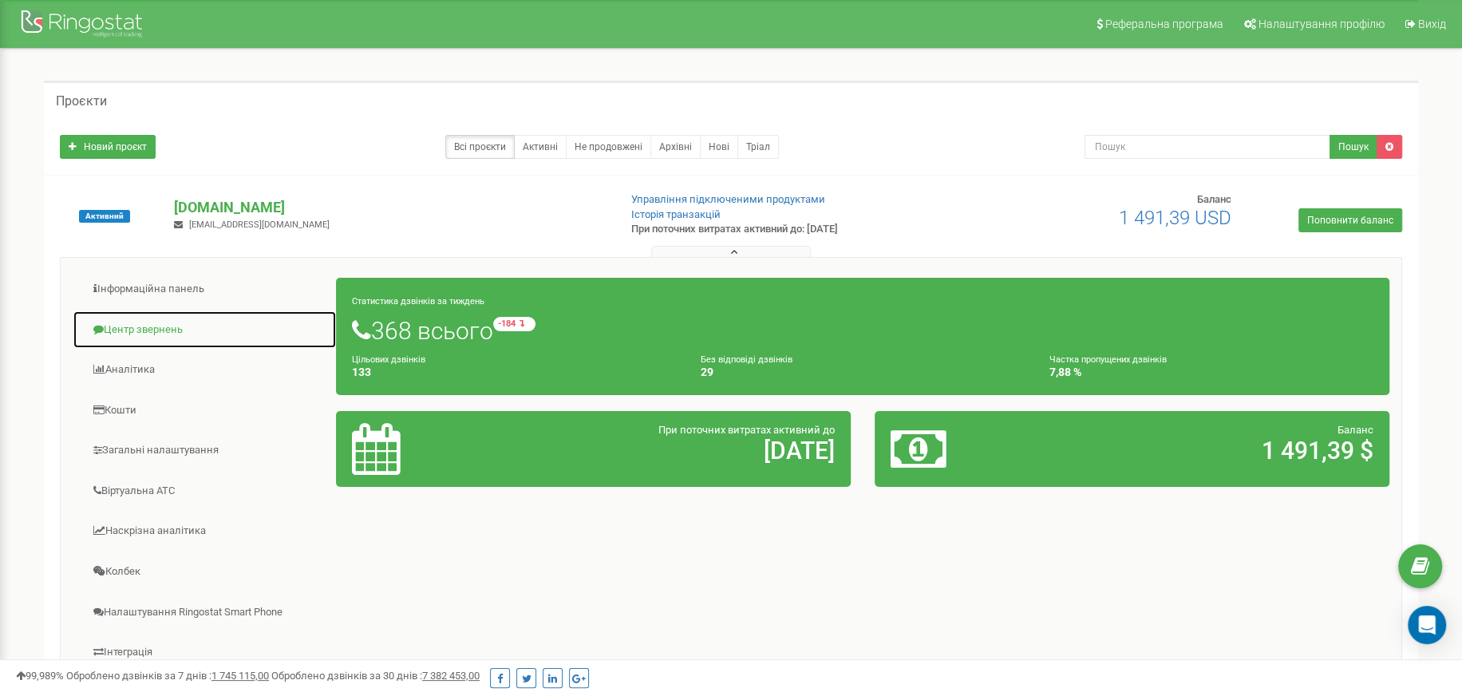
click at [185, 333] on link "Центр звернень" at bounding box center [205, 329] width 264 height 39
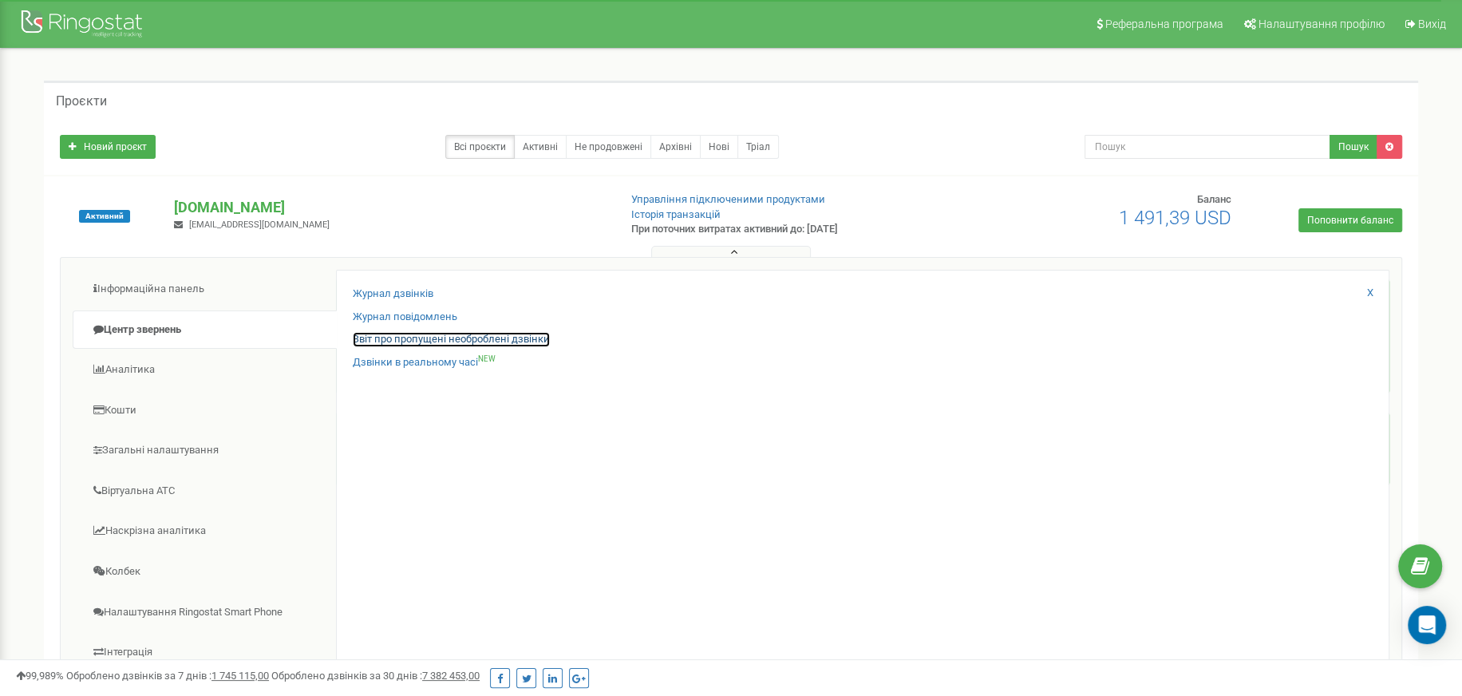
click at [482, 339] on link "Звіт про пропущені необроблені дзвінки" at bounding box center [451, 339] width 197 height 15
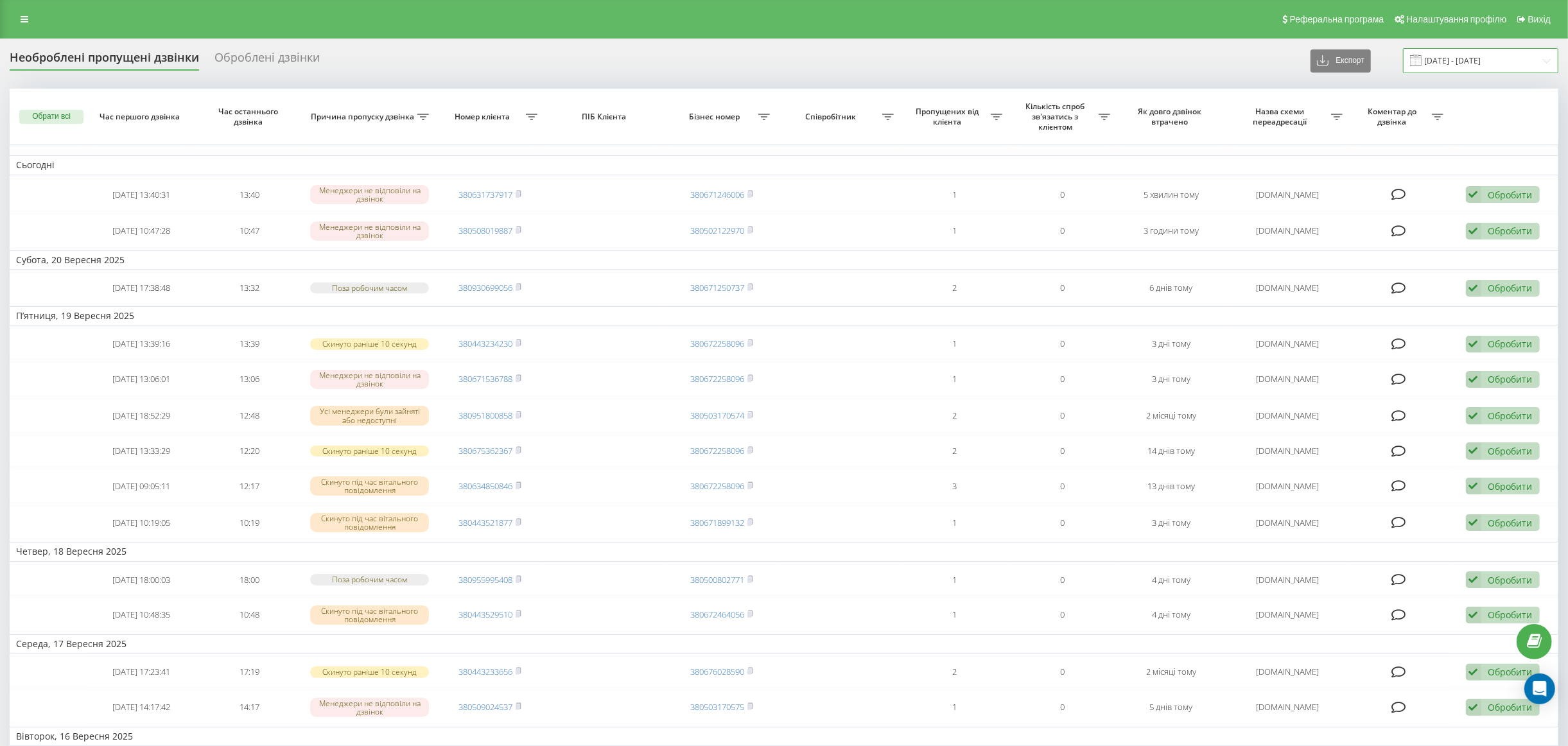
click at [1489, 56] on input "[DATE] - [DATE]" at bounding box center [1480, 60] width 155 height 25
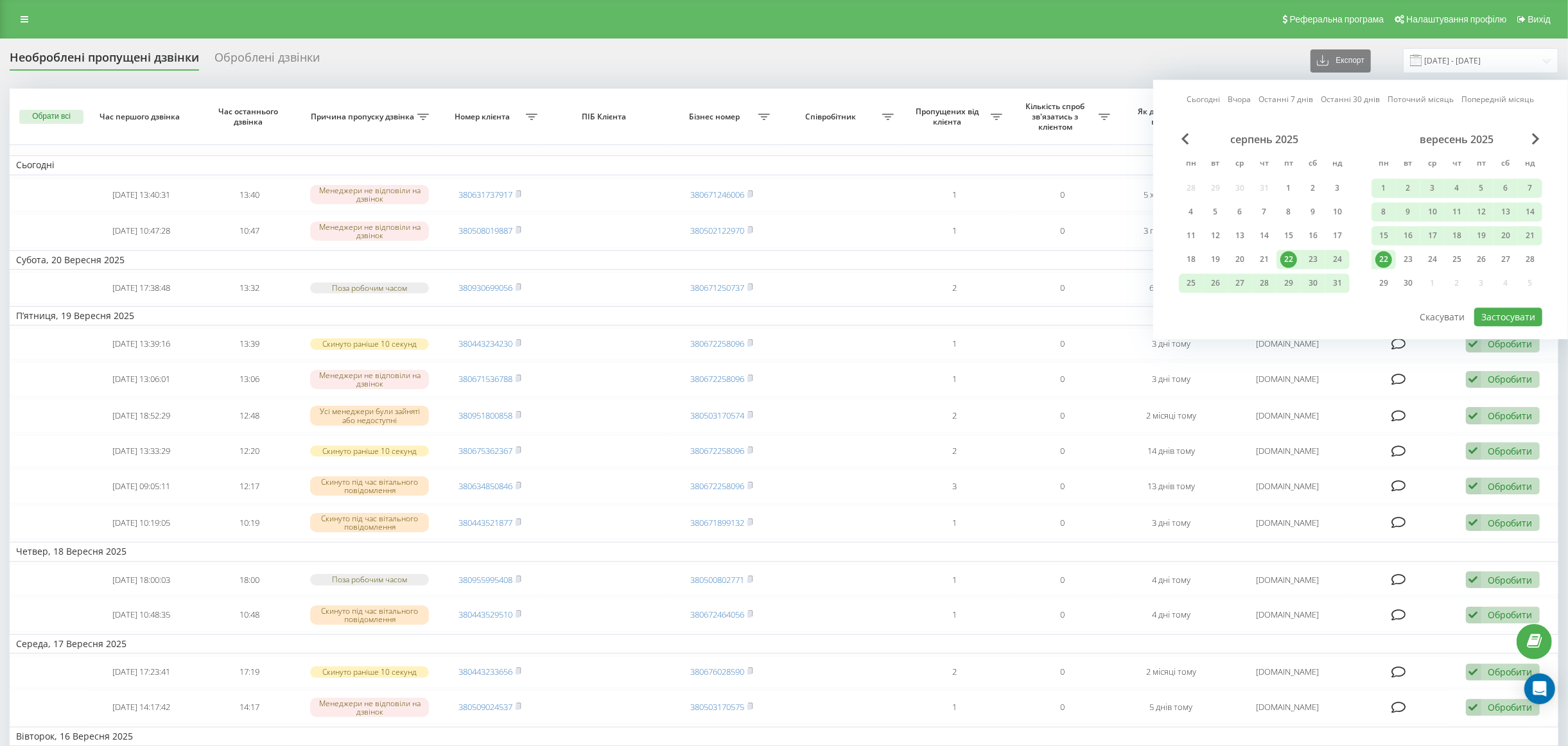
click at [1388, 261] on div "22" at bounding box center [1384, 259] width 17 height 17
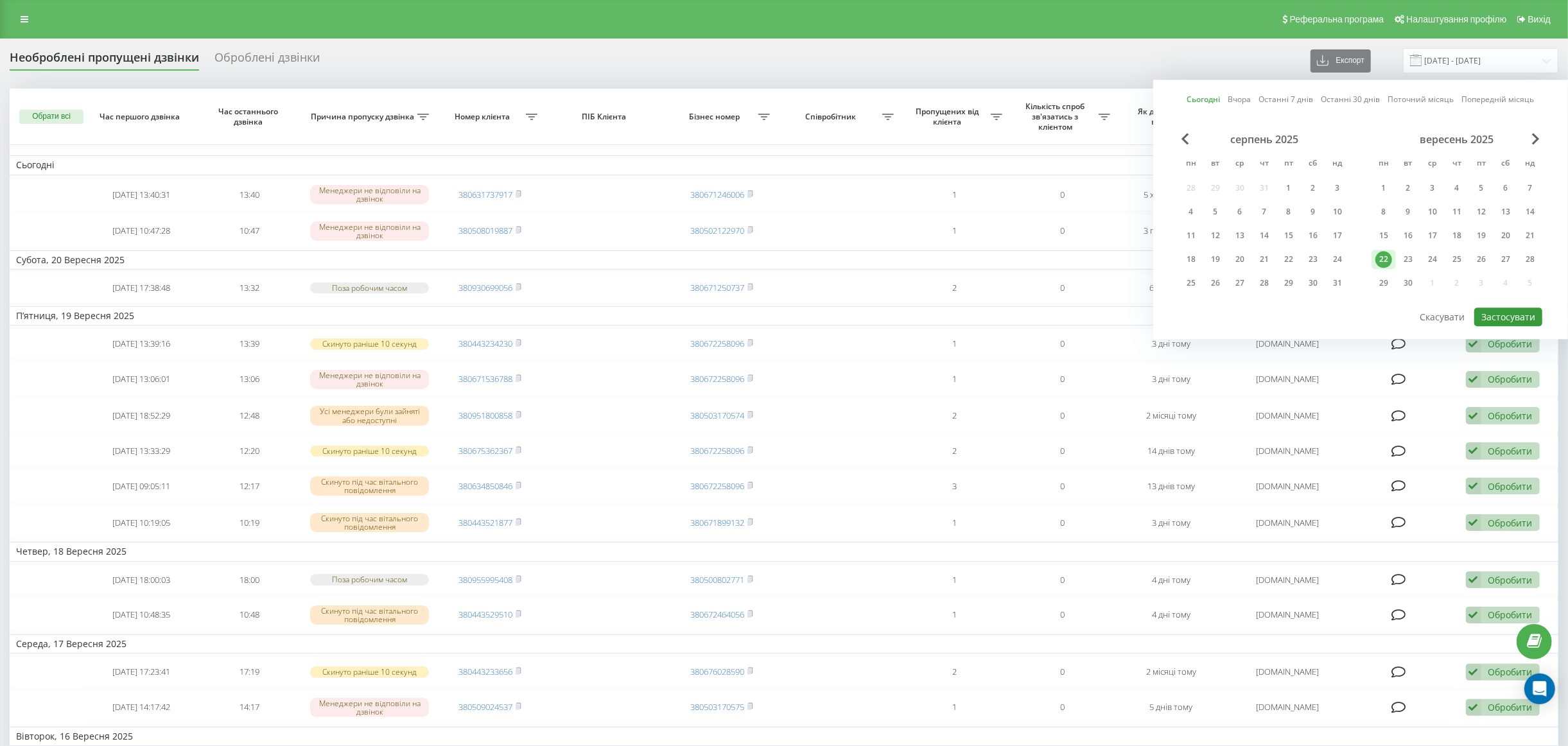
click at [1511, 308] on button "Застосувати" at bounding box center [1508, 316] width 68 height 19
type input "[DATE] - [DATE]"
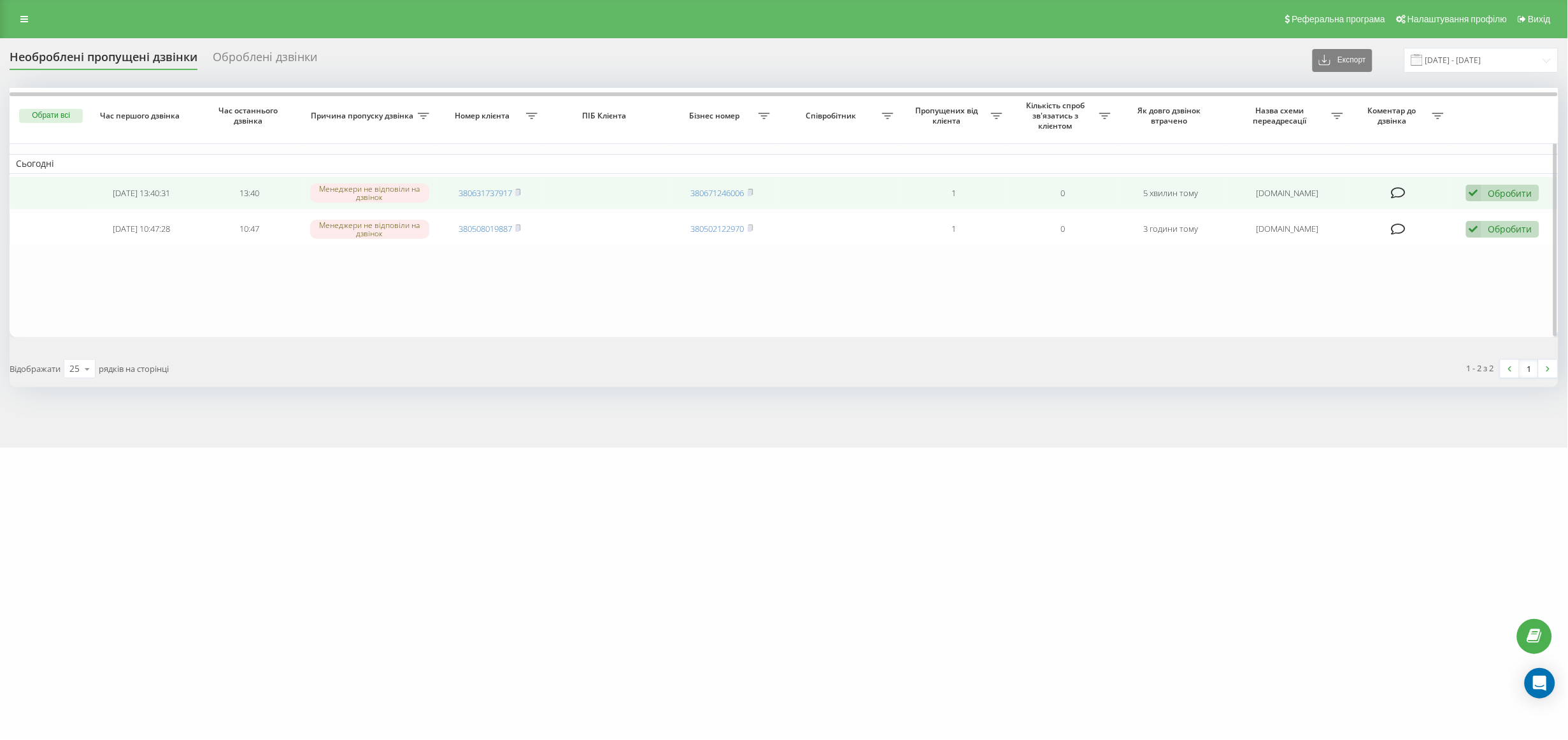
click at [480, 184] on td "380631737917" at bounding box center [490, 193] width 109 height 34
click at [493, 197] on link "380631737917" at bounding box center [485, 193] width 53 height 11
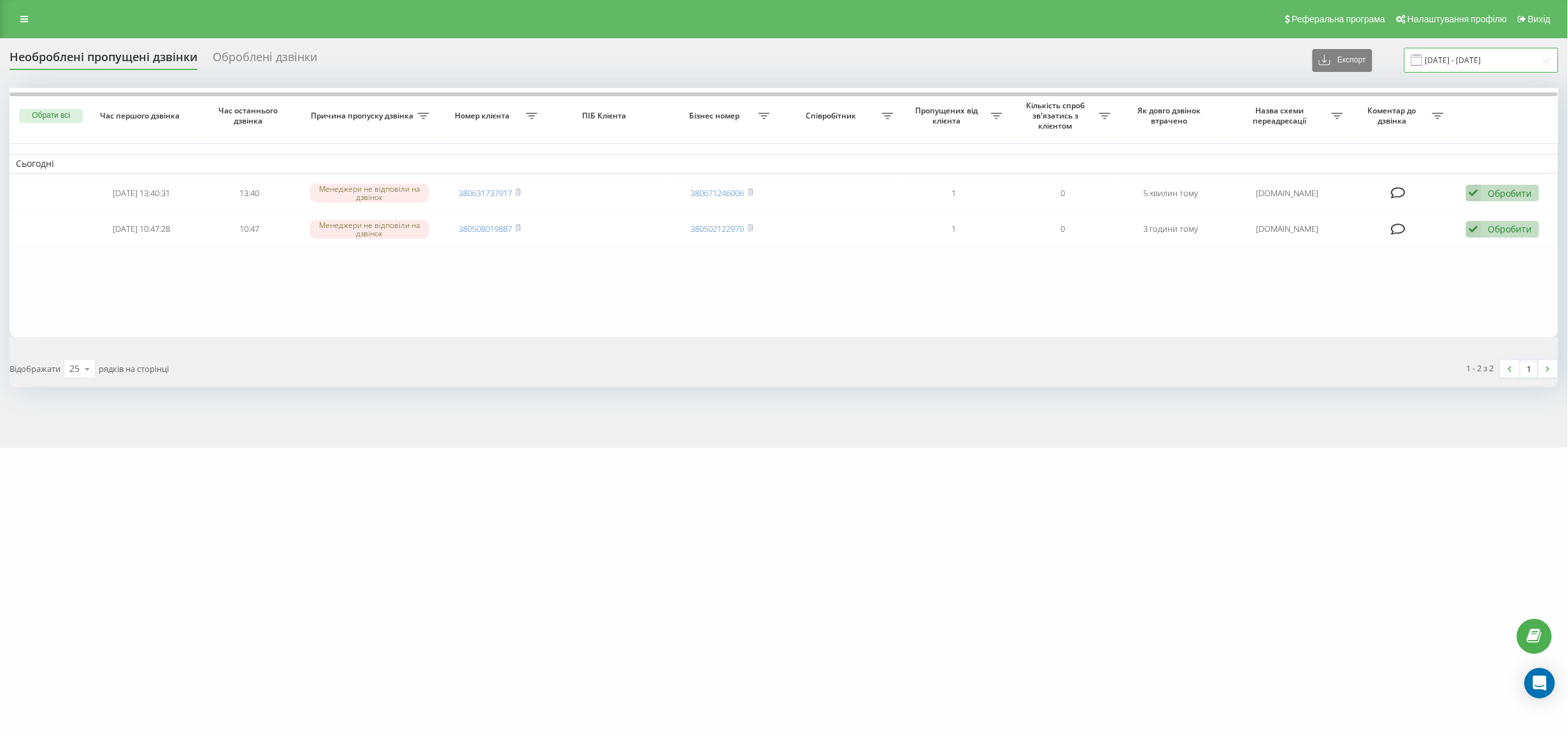
click at [1459, 64] on input "[DATE] - [DATE]" at bounding box center [1481, 60] width 154 height 25
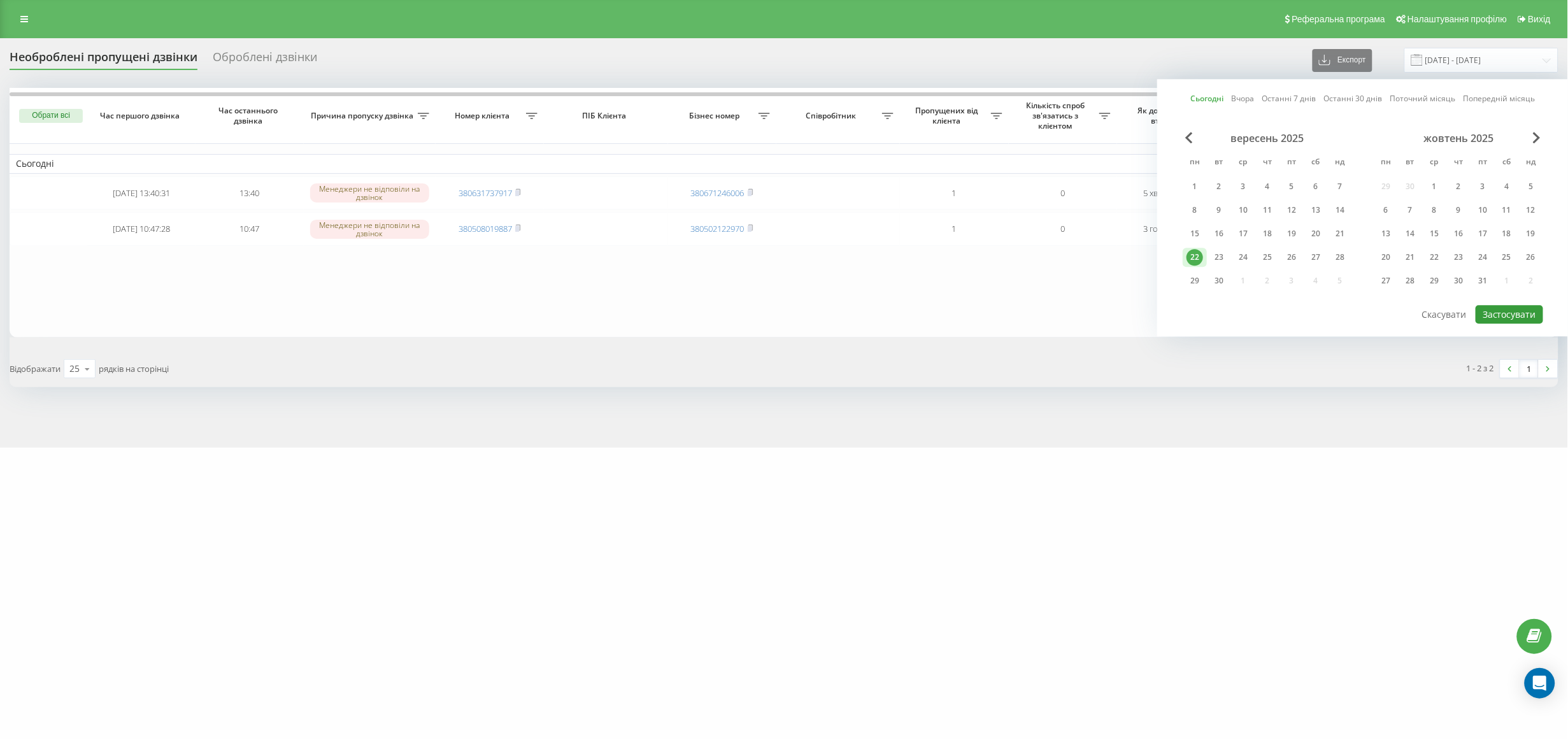
click at [1518, 313] on button "Застосувати" at bounding box center [1510, 314] width 68 height 18
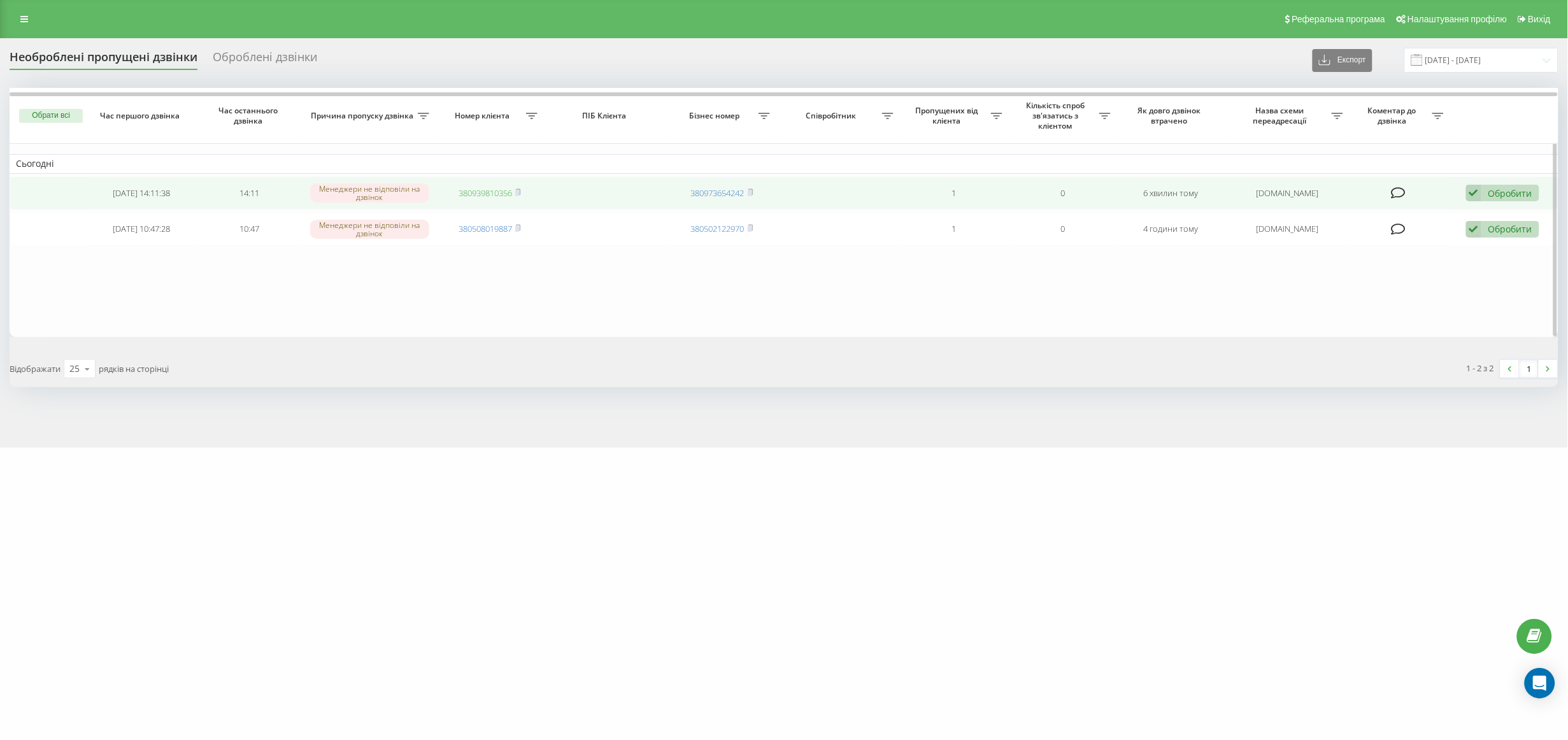
click at [468, 188] on link "380939810356" at bounding box center [485, 193] width 53 height 11
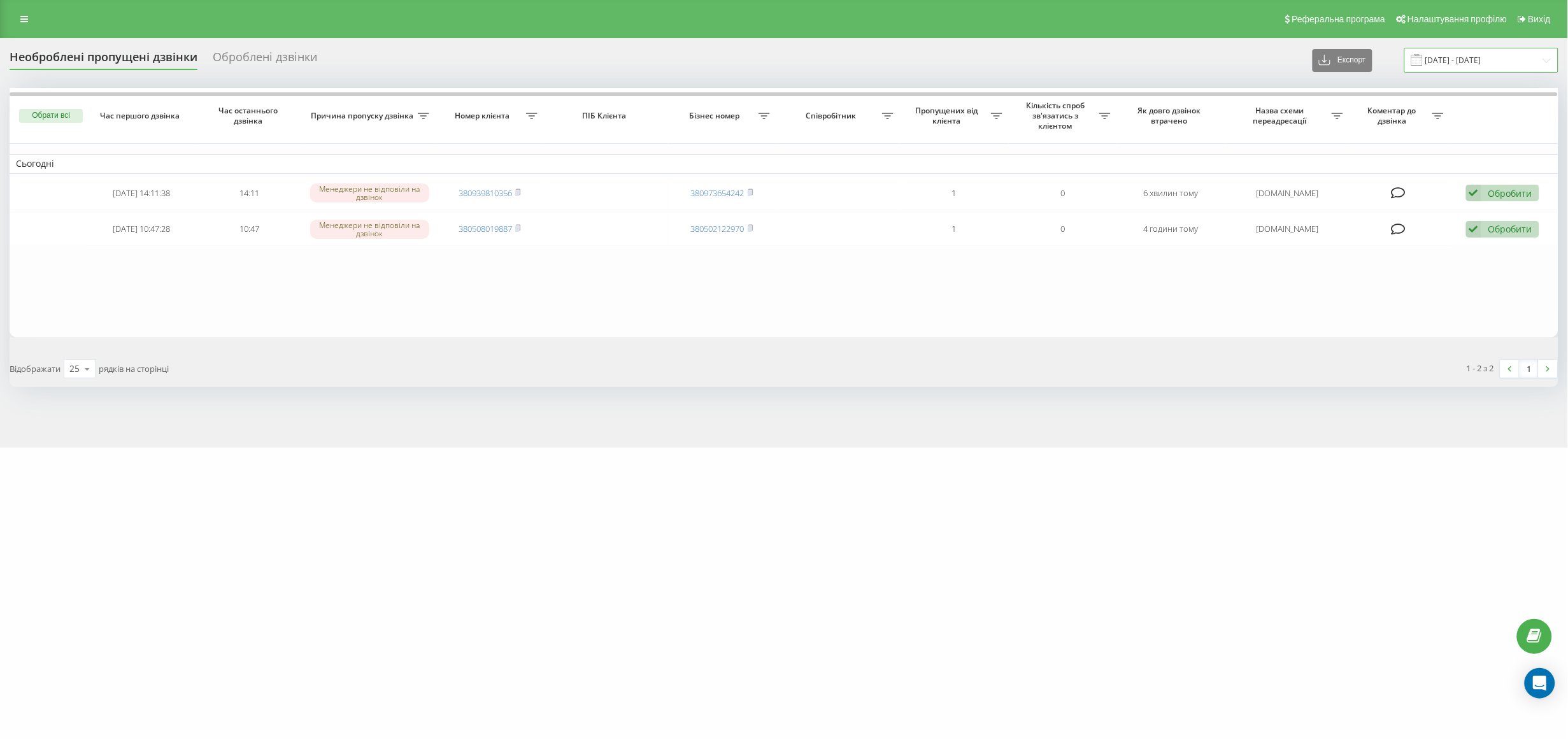
click at [1463, 53] on input "[DATE] - [DATE]" at bounding box center [1481, 60] width 154 height 25
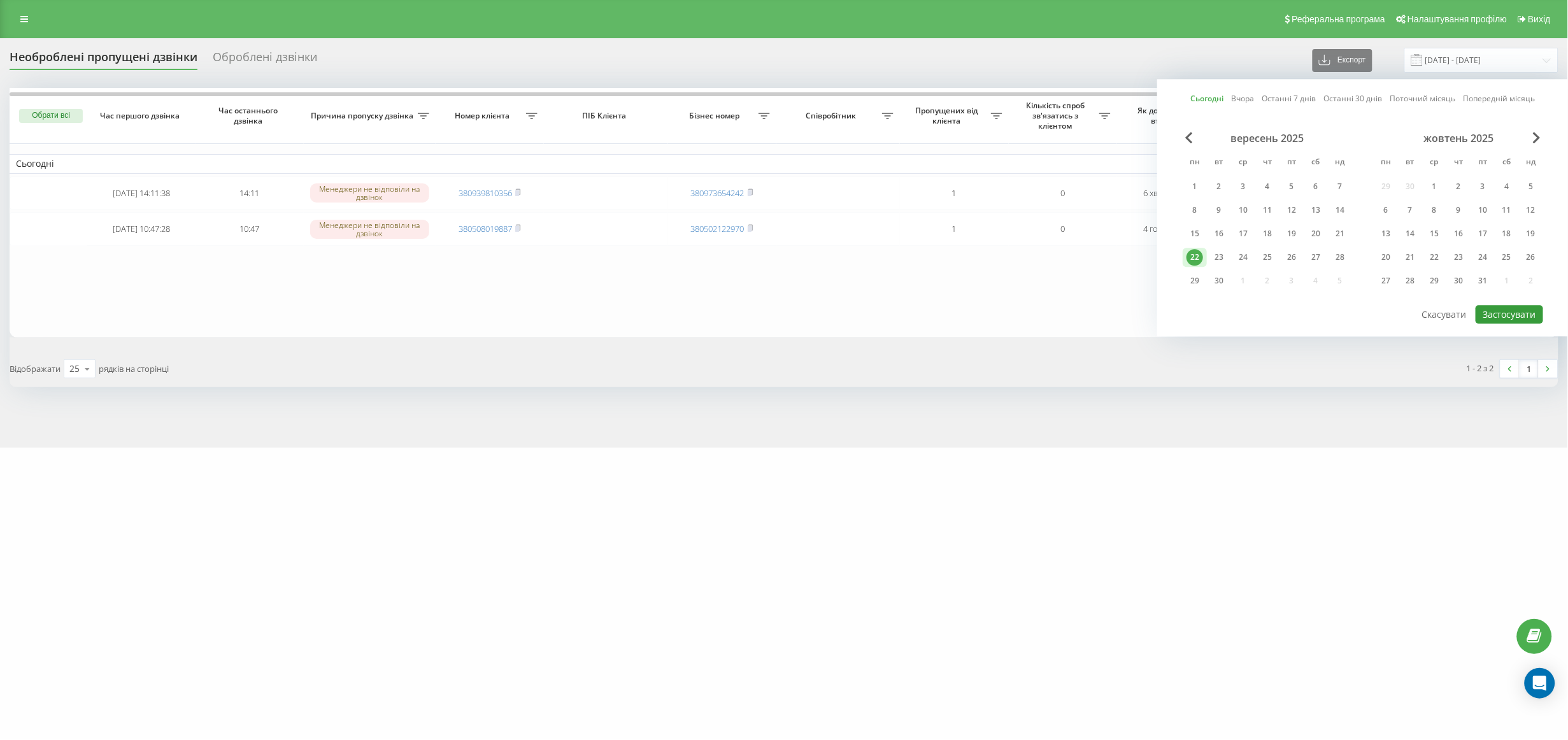
click at [1502, 313] on button "Застосувати" at bounding box center [1510, 314] width 68 height 18
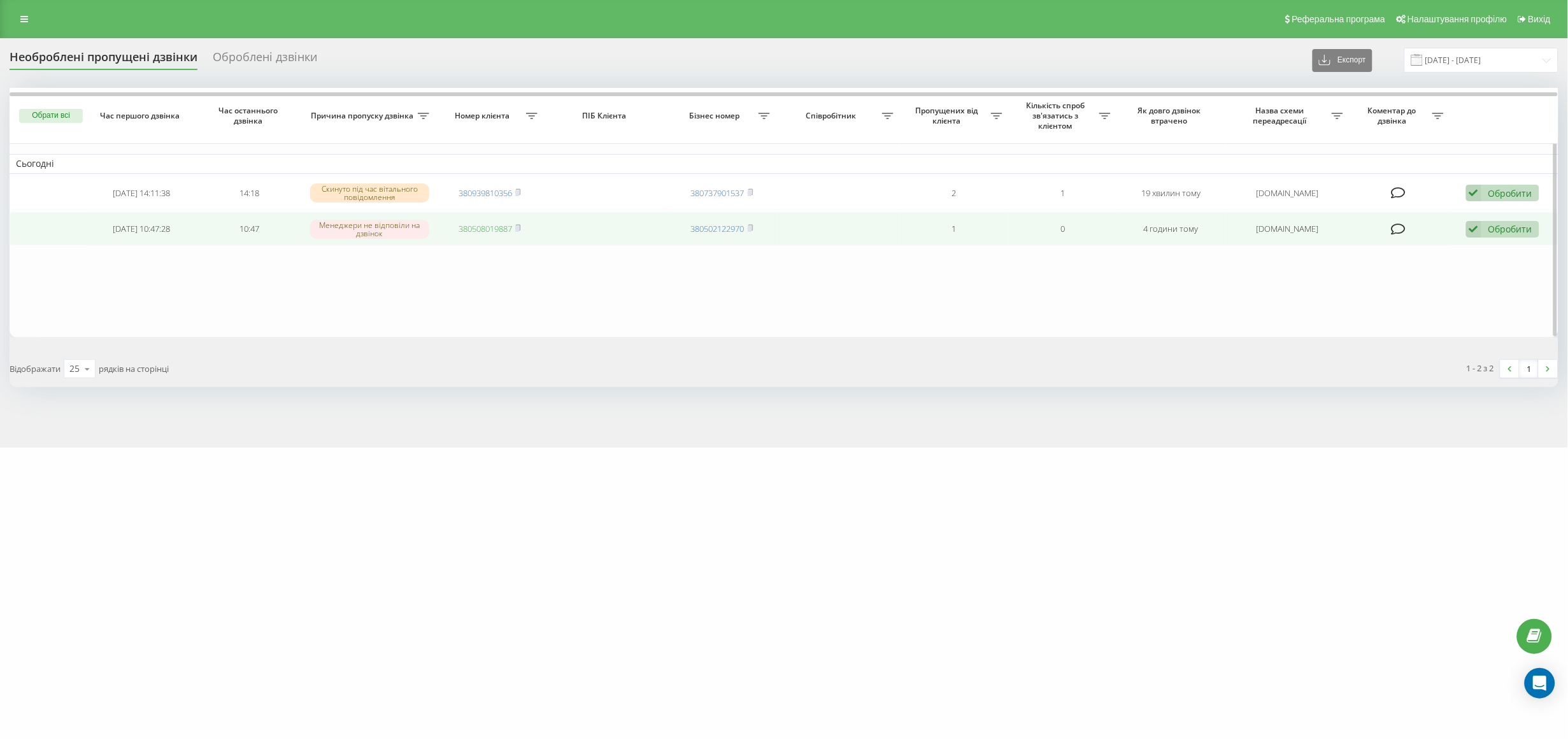
click at [478, 231] on link "380508019887" at bounding box center [485, 228] width 53 height 11
click at [520, 224] on icon at bounding box center [517, 228] width 6 height 8
